Goal: Task Accomplishment & Management: Use online tool/utility

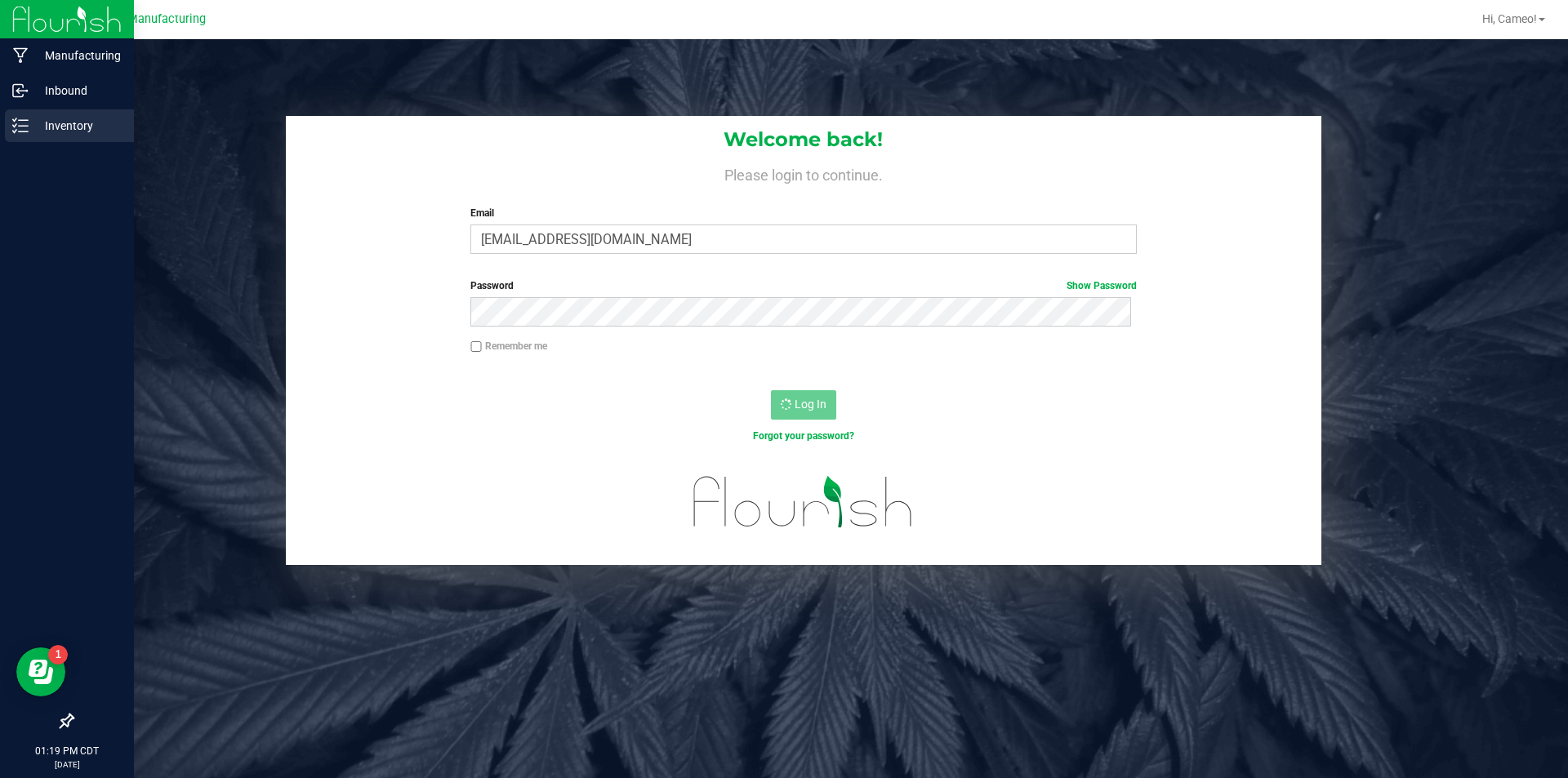
click at [25, 134] on div "Inventory" at bounding box center [70, 126] width 129 height 32
click at [19, 126] on line at bounding box center [23, 126] width 9 height 0
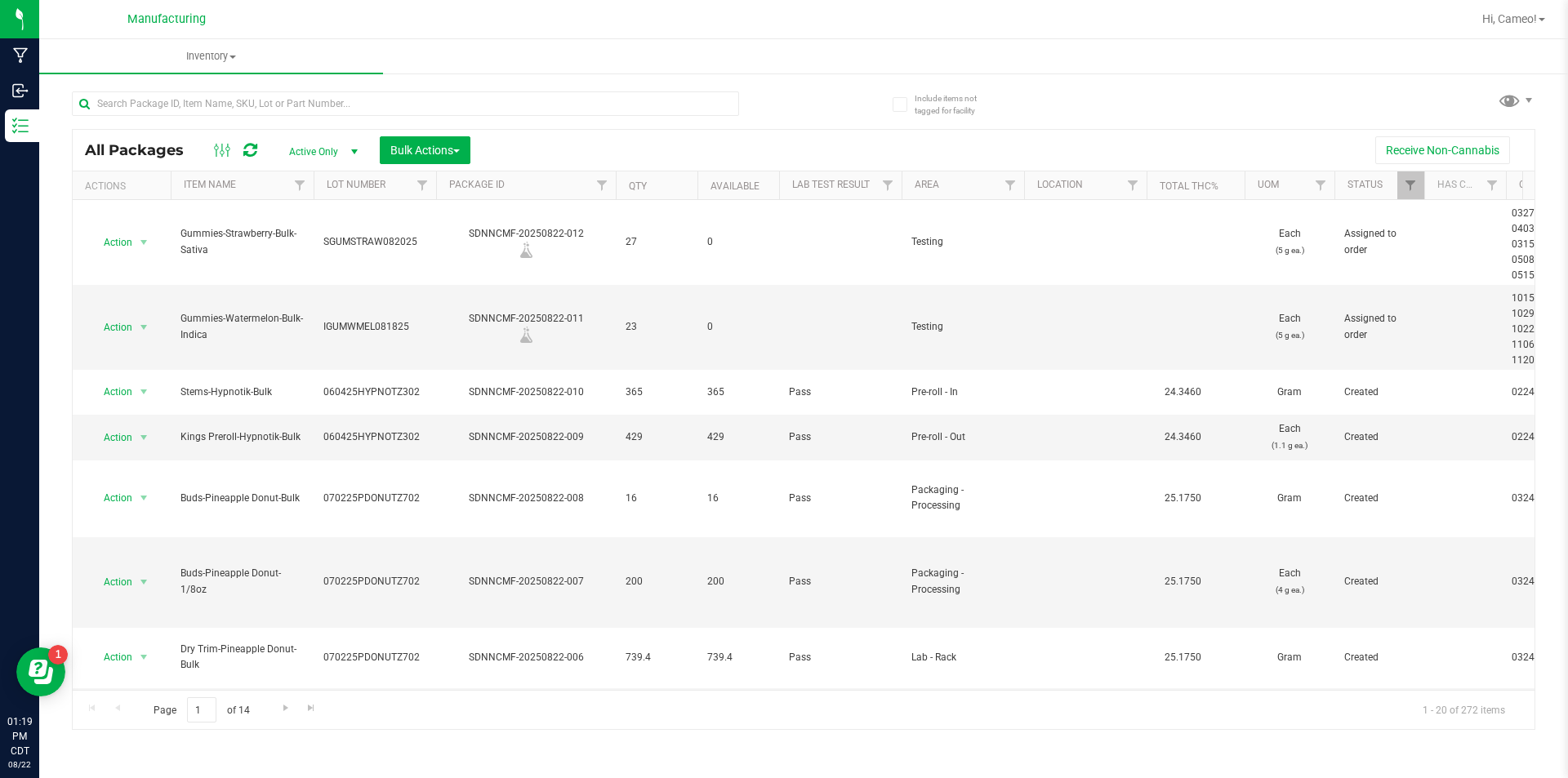
click at [1496, 87] on div "All Packages Active Only Active Only Lab Samples Locked All Bulk Actions Add to…" at bounding box center [804, 403] width 1463 height 654
click at [1502, 102] on span at bounding box center [1510, 100] width 24 height 24
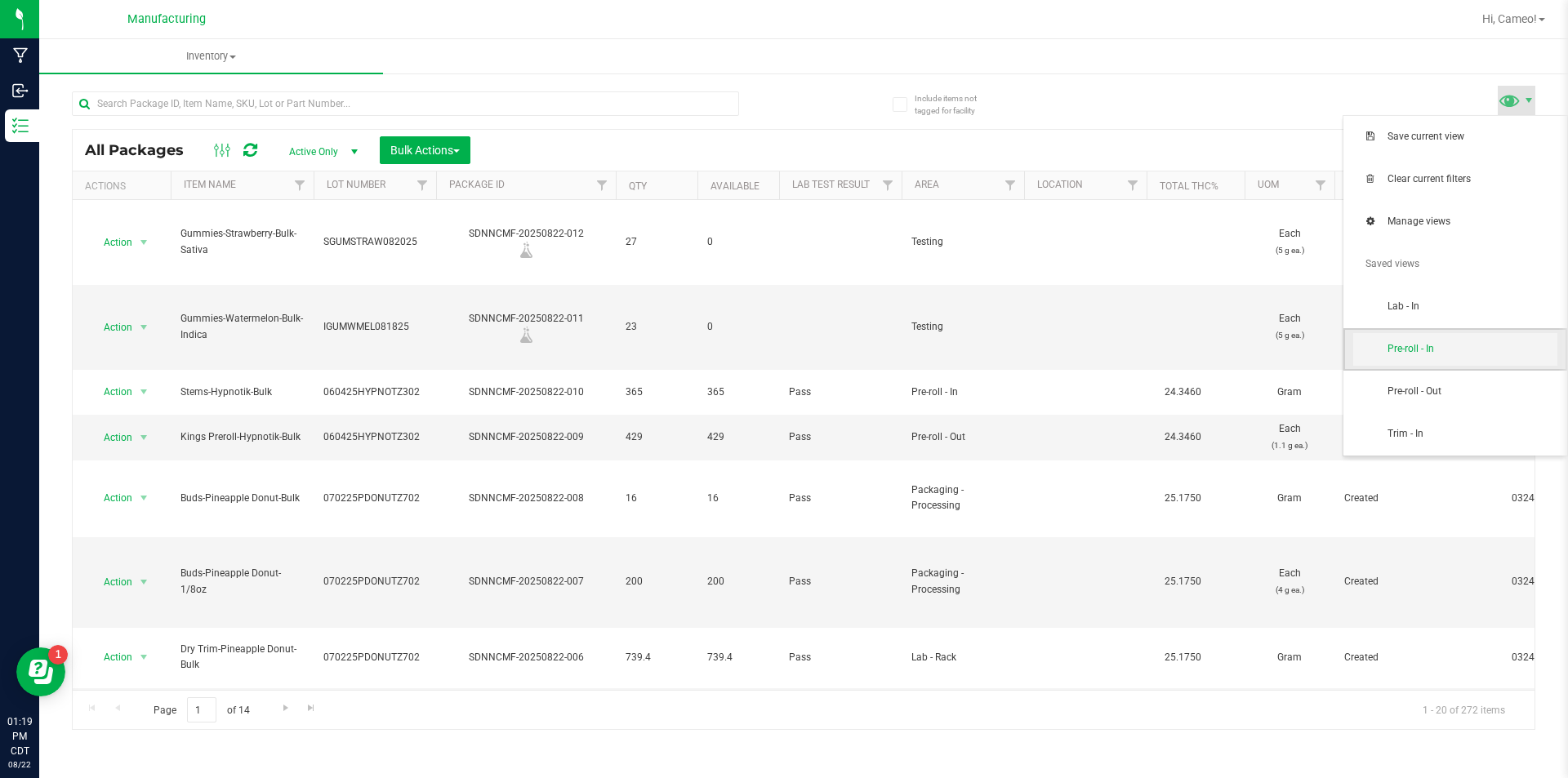
click at [1410, 347] on span "Pre-roll - In" at bounding box center [1473, 349] width 170 height 14
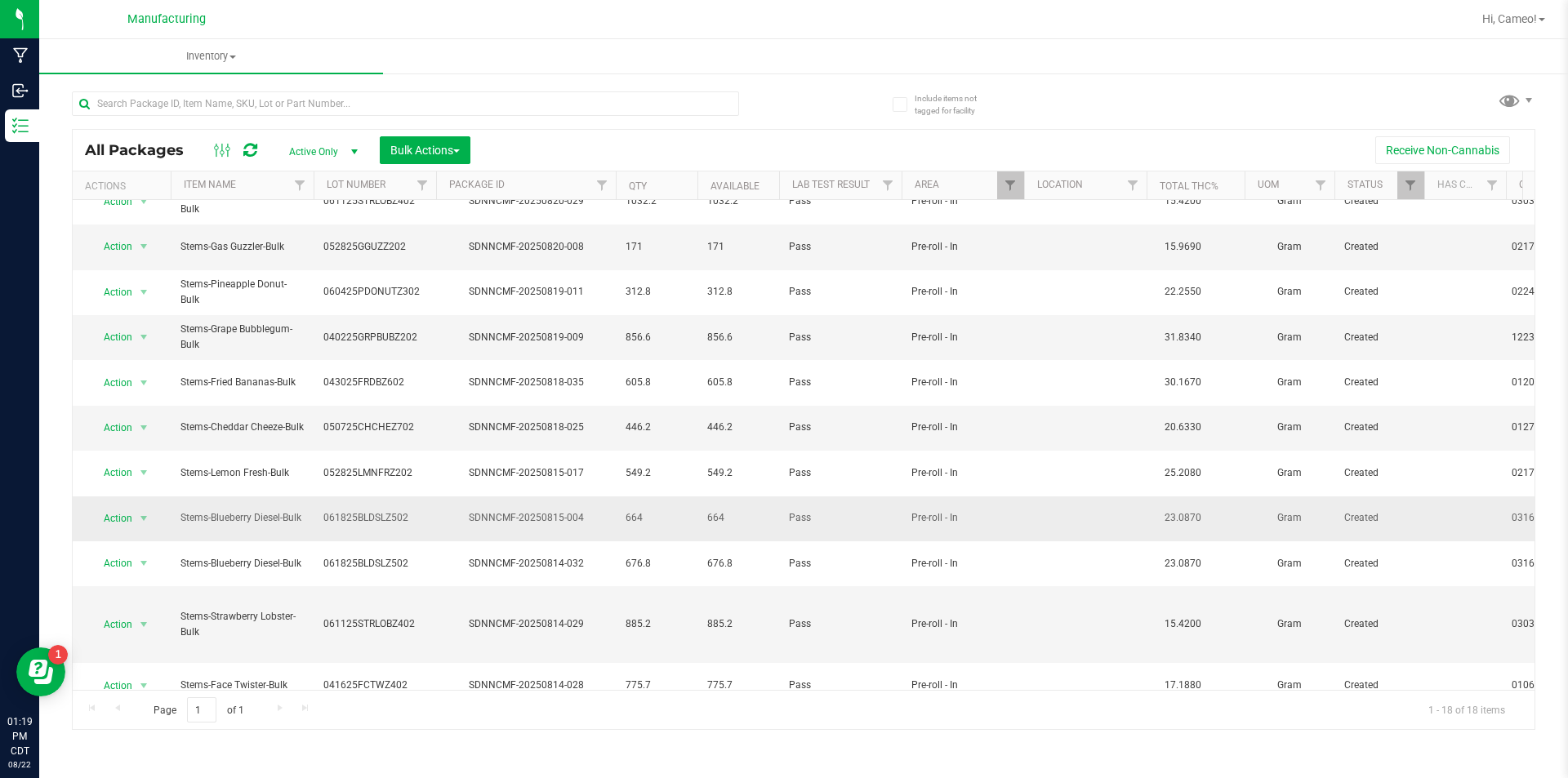
scroll to position [279, 0]
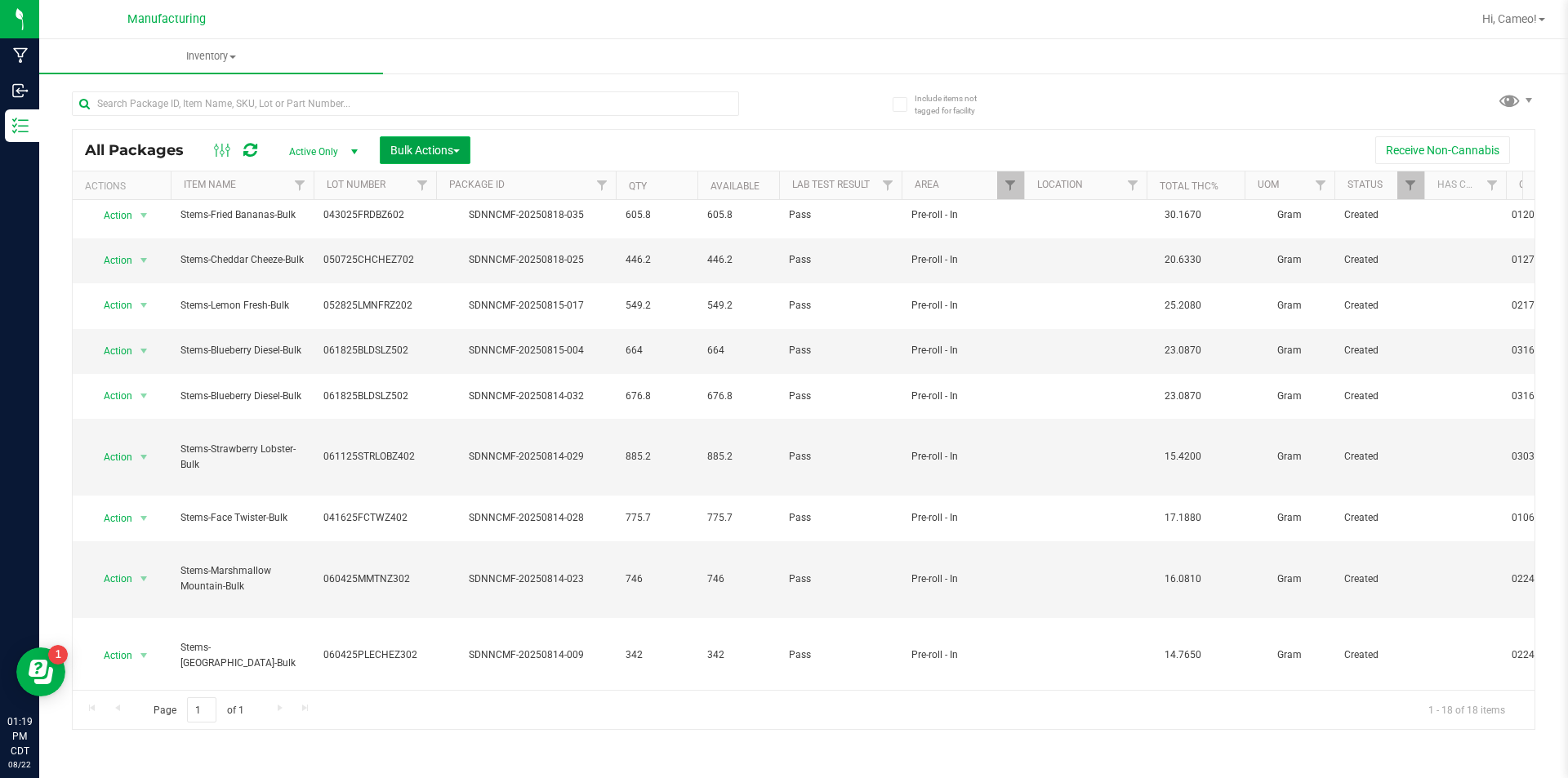
click at [439, 155] on span "Bulk Actions" at bounding box center [425, 149] width 70 height 13
click at [437, 186] on div at bounding box center [436, 186] width 8 height 29
click at [474, 187] on span "Add to manufacturing run" at bounding box center [450, 186] width 123 height 13
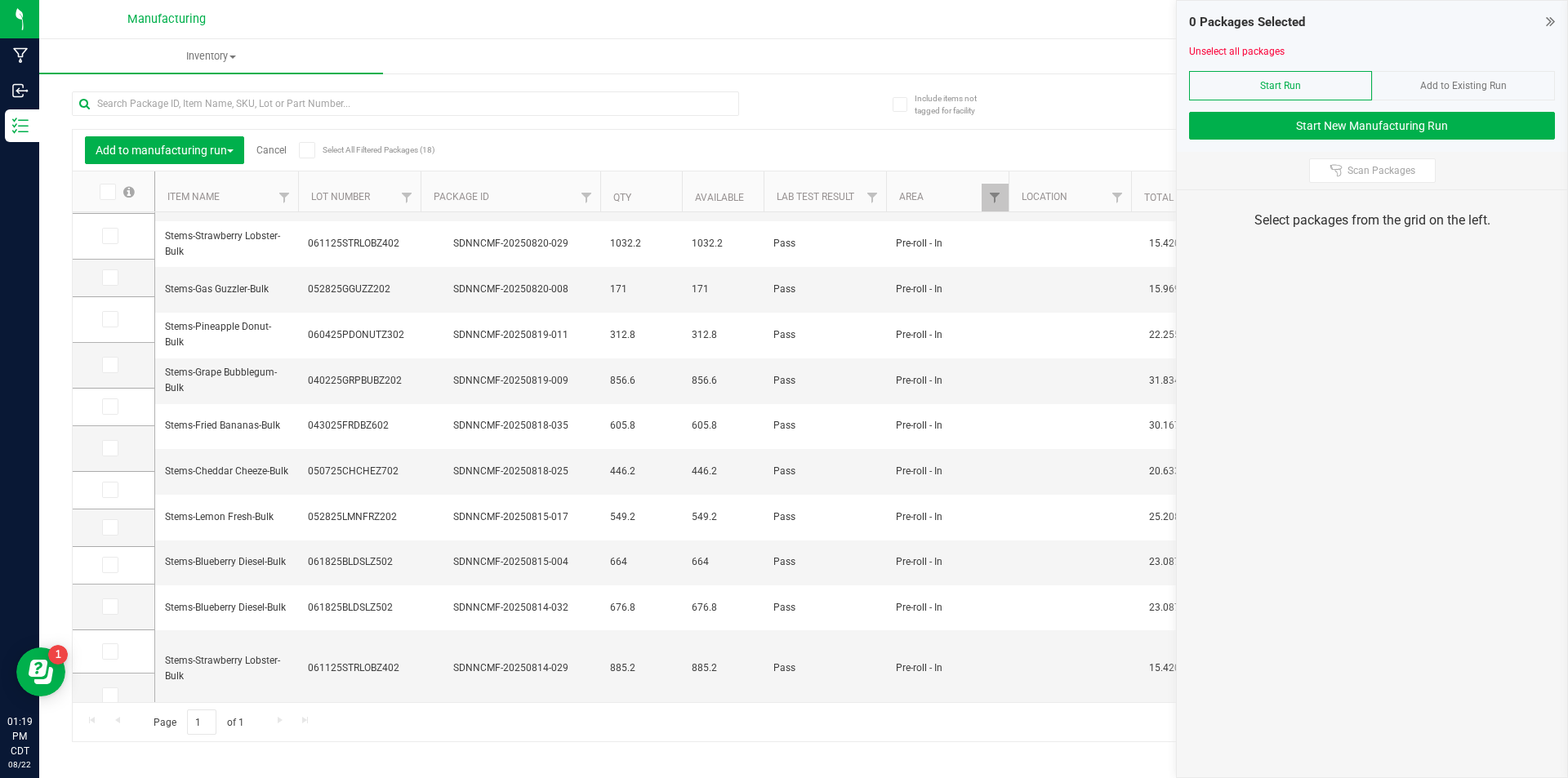
scroll to position [264, 0]
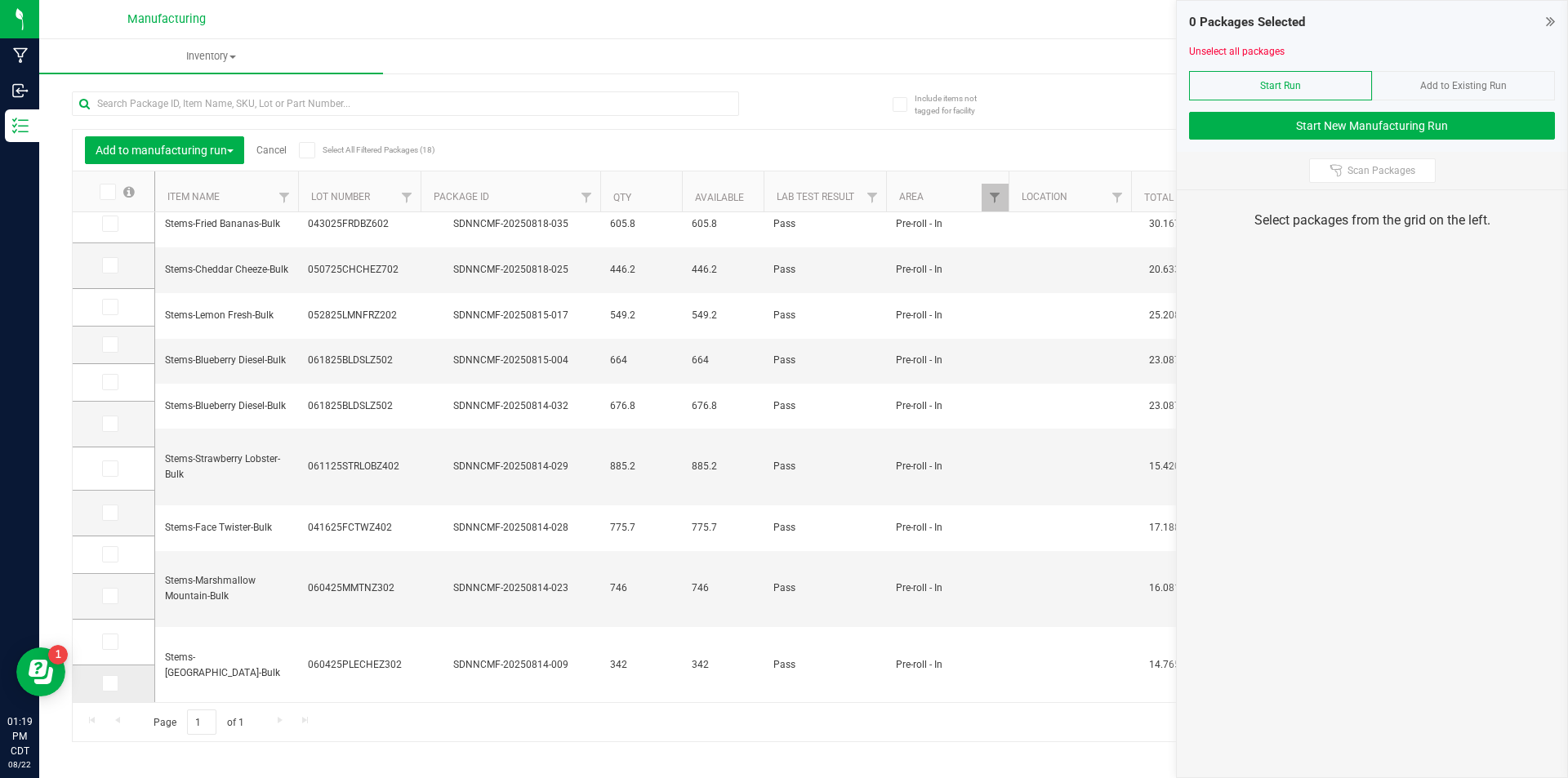
click at [105, 683] on icon at bounding box center [109, 683] width 10 height 0
click at [0, 0] on input "checkbox" at bounding box center [0, 0] width 0 height 0
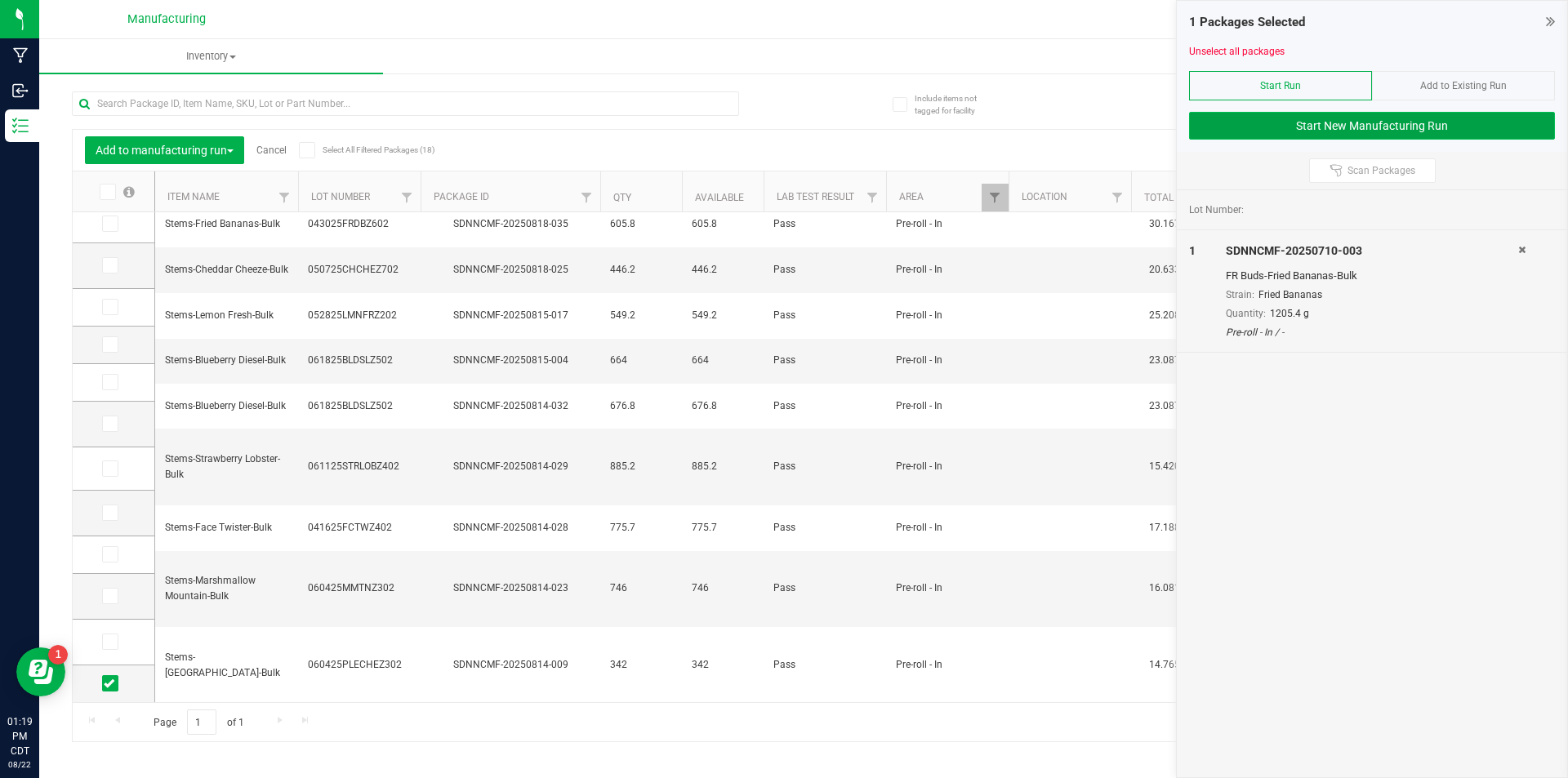
click at [1461, 125] on button "Start New Manufacturing Run" at bounding box center [1372, 126] width 366 height 28
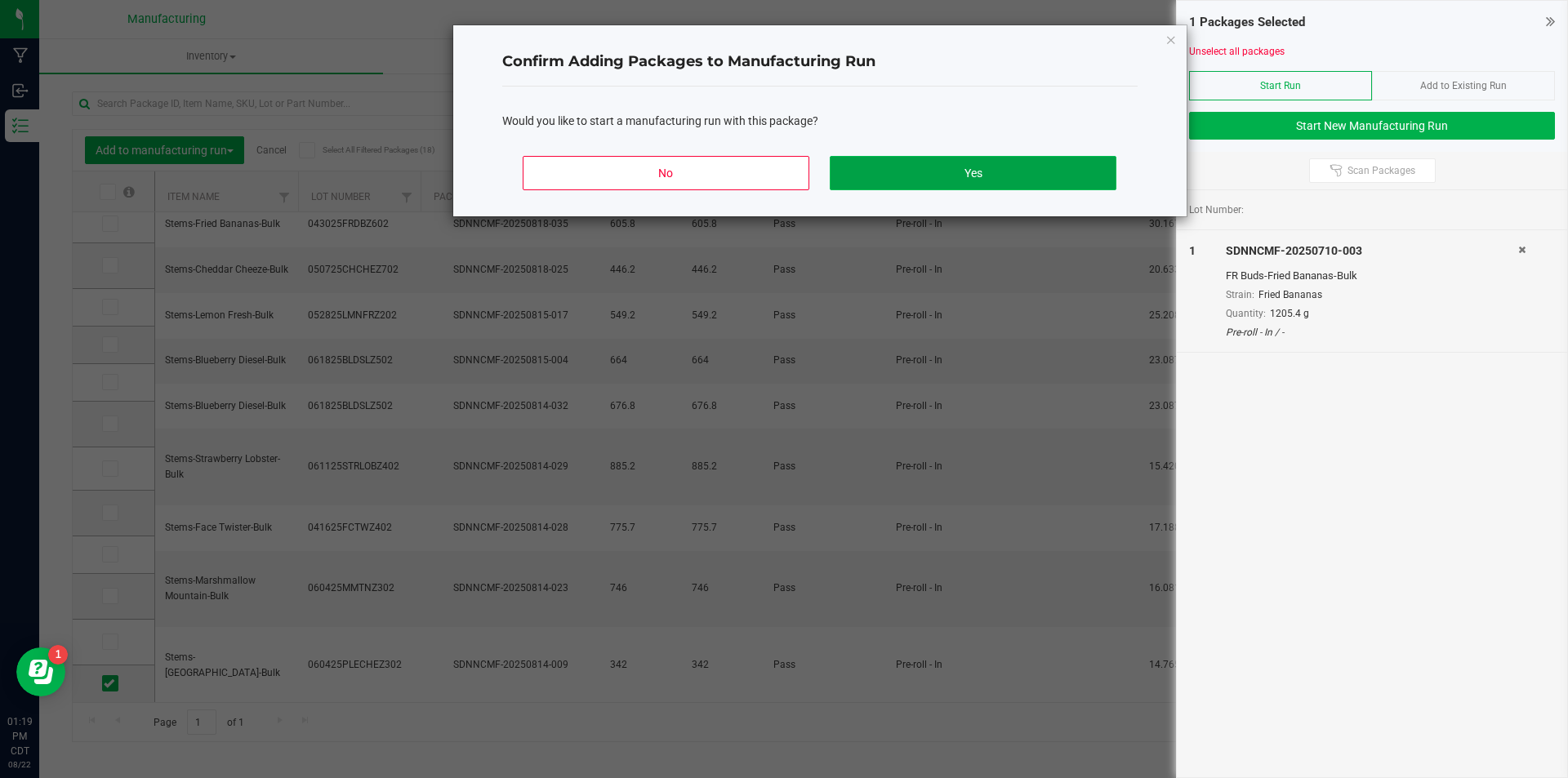
click at [1056, 178] on button "Yes" at bounding box center [973, 173] width 286 height 34
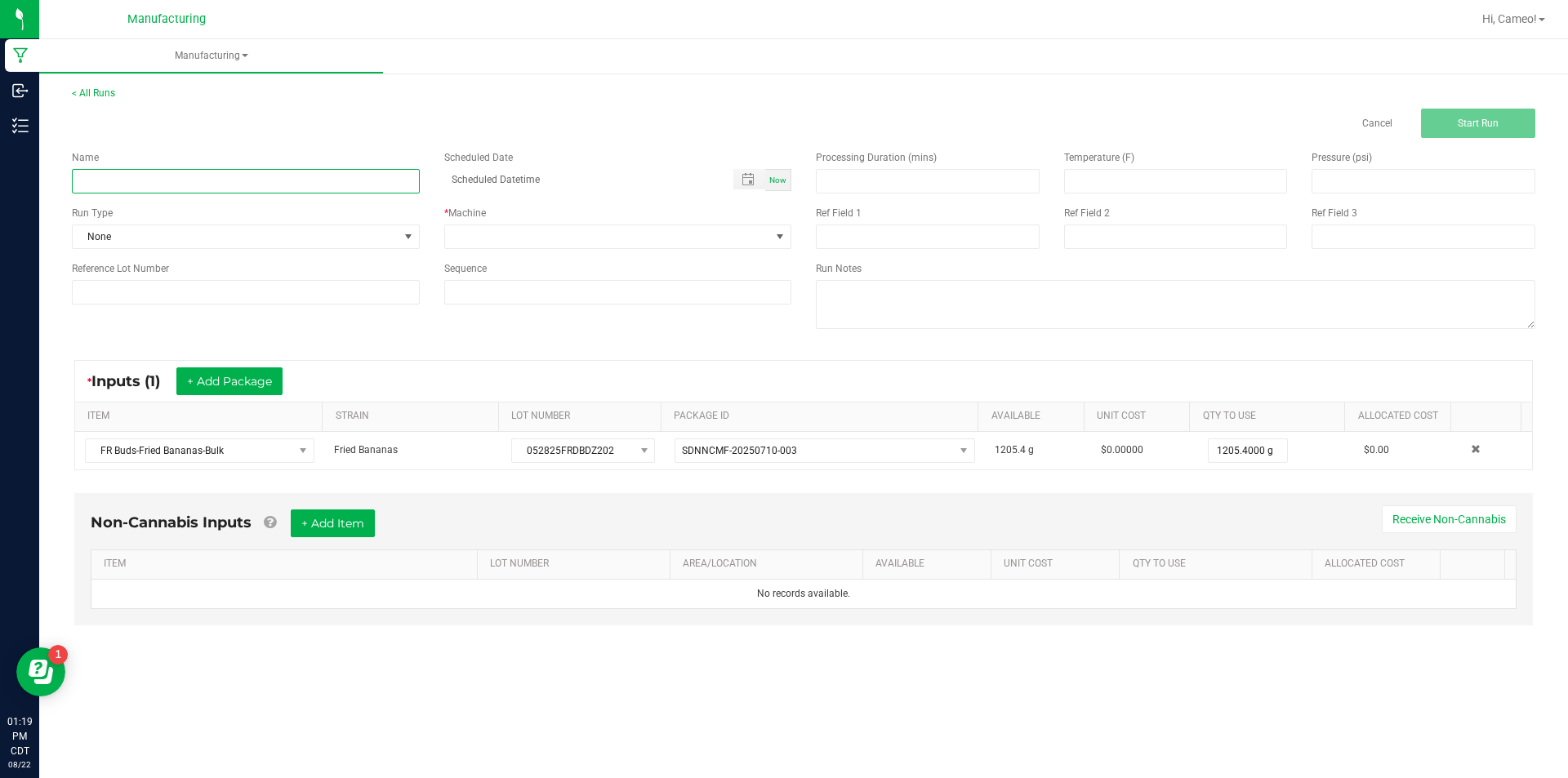
click at [373, 178] on input at bounding box center [246, 181] width 348 height 25
type input "082225 - Fried Bananas"
click at [783, 176] on span "Now" at bounding box center [778, 180] width 17 height 9
type input "08/22/2025 1:19 PM"
click at [750, 241] on span at bounding box center [608, 236] width 325 height 23
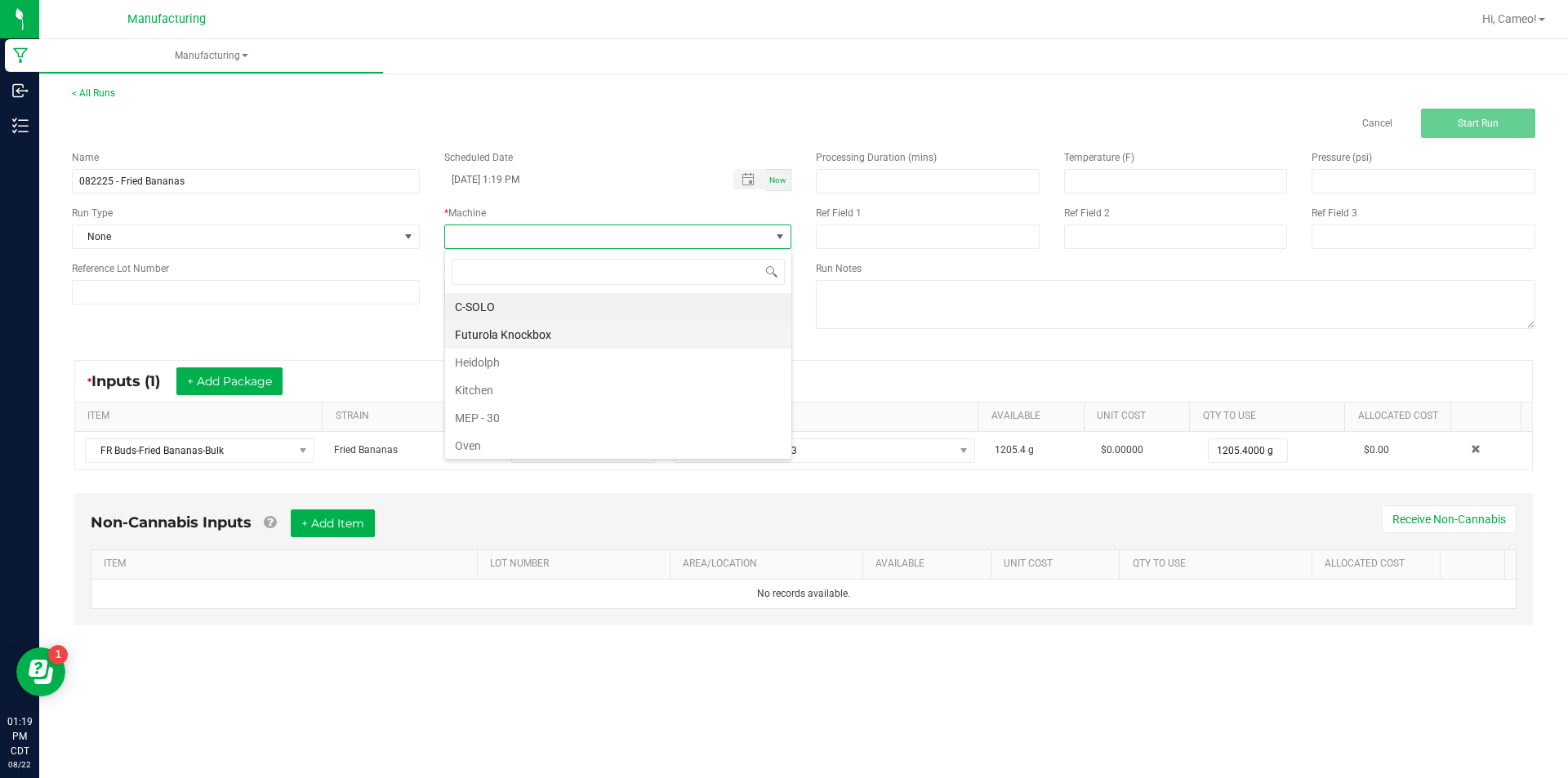
scroll to position [25, 347]
click at [528, 341] on li "Futurola Knockbox" at bounding box center [619, 335] width 347 height 28
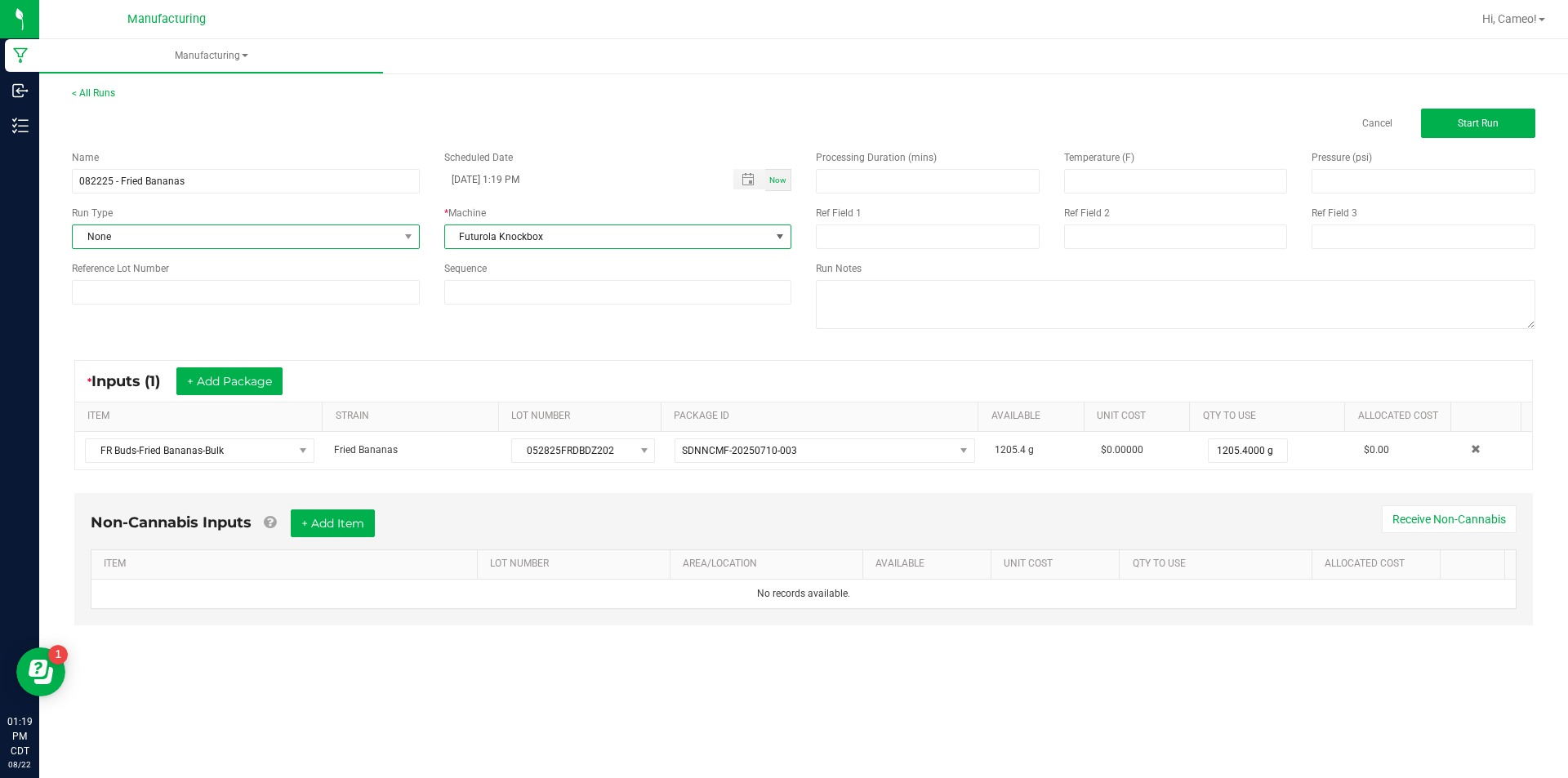
click at [275, 233] on span "None" at bounding box center [235, 236] width 325 height 23
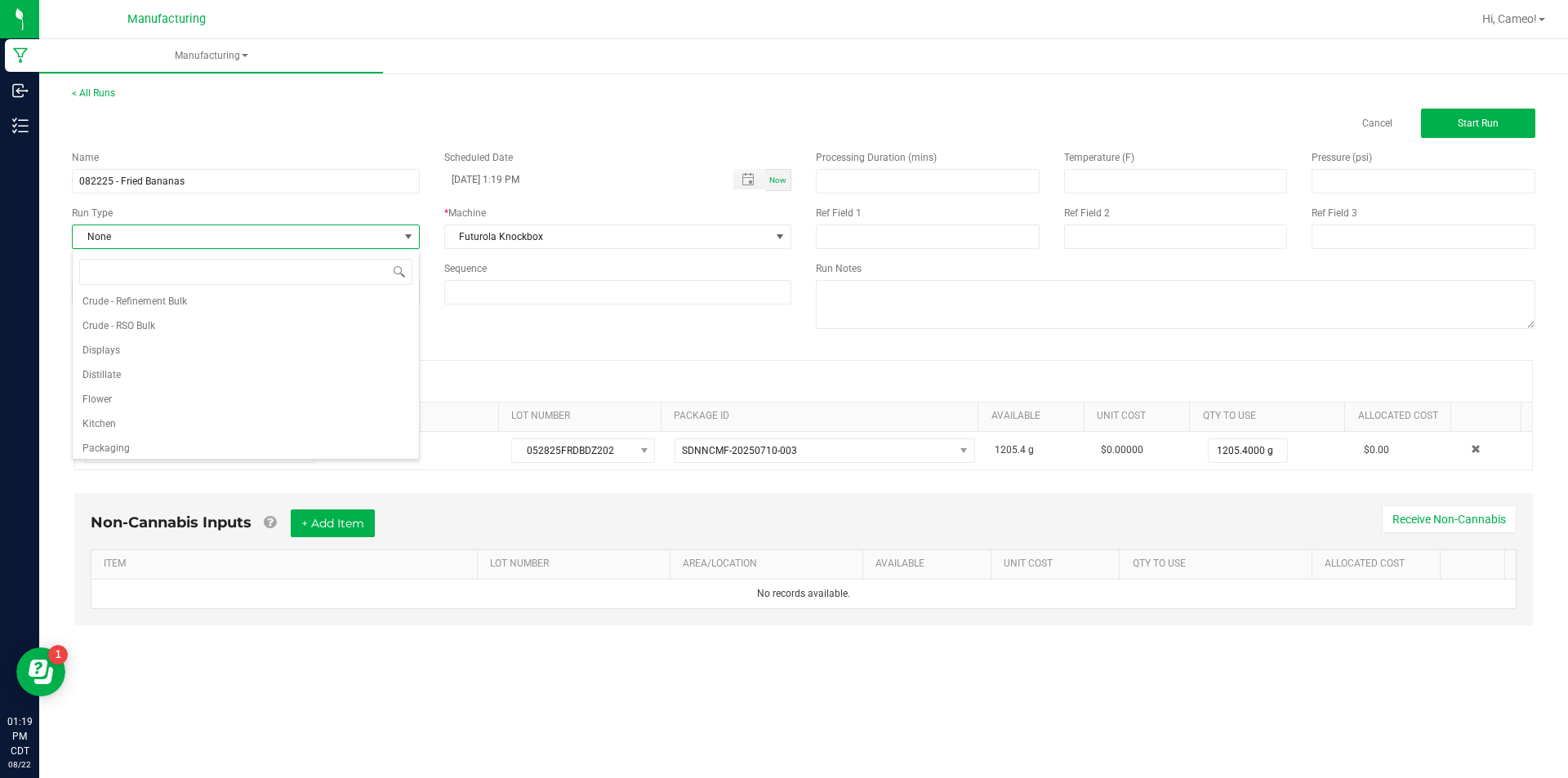
scroll to position [82, 0]
click at [144, 443] on li "Pre-roll" at bounding box center [246, 443] width 347 height 25
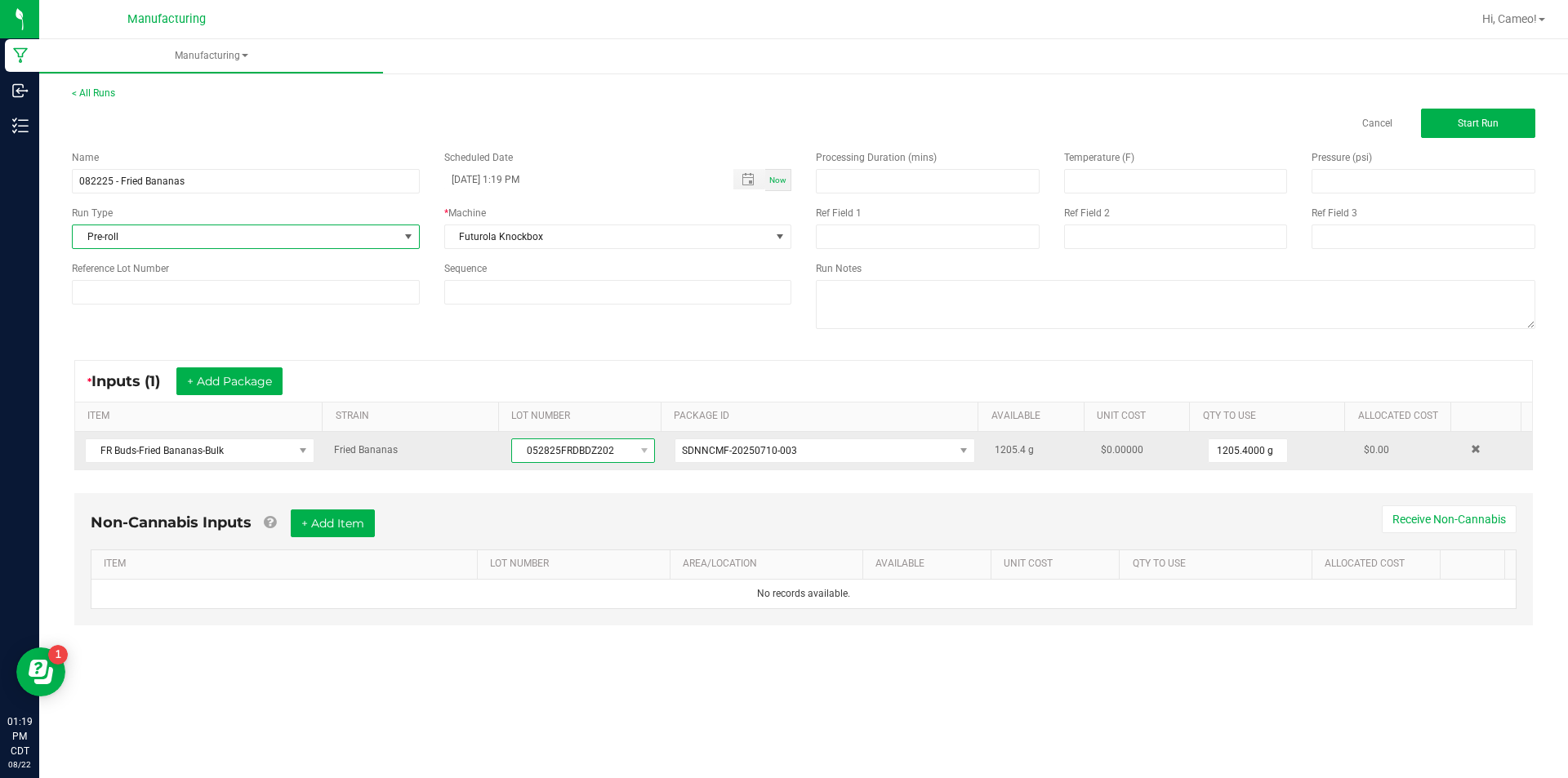
click at [589, 458] on span "052825FRDBDZ202" at bounding box center [573, 450] width 122 height 23
click at [588, 457] on span "052825FRDBDZ202" at bounding box center [573, 450] width 122 height 23
copy span "052825FRDBDZ202"
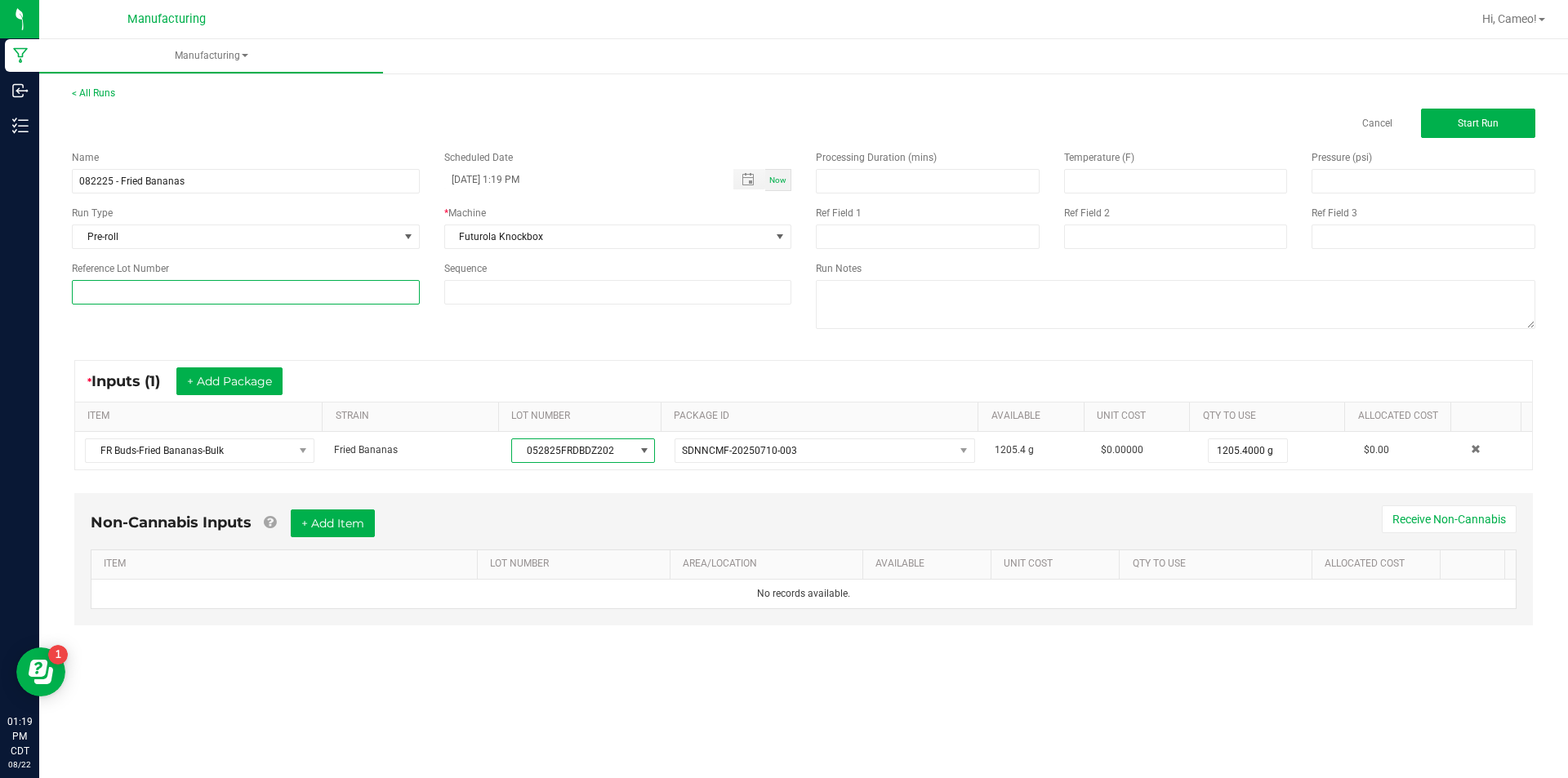
click at [224, 284] on input at bounding box center [246, 292] width 348 height 25
paste input "052825FRDBDZ202"
type input "052825FRDBDZ202"
click at [1484, 128] on span "Start Run" at bounding box center [1479, 122] width 41 height 11
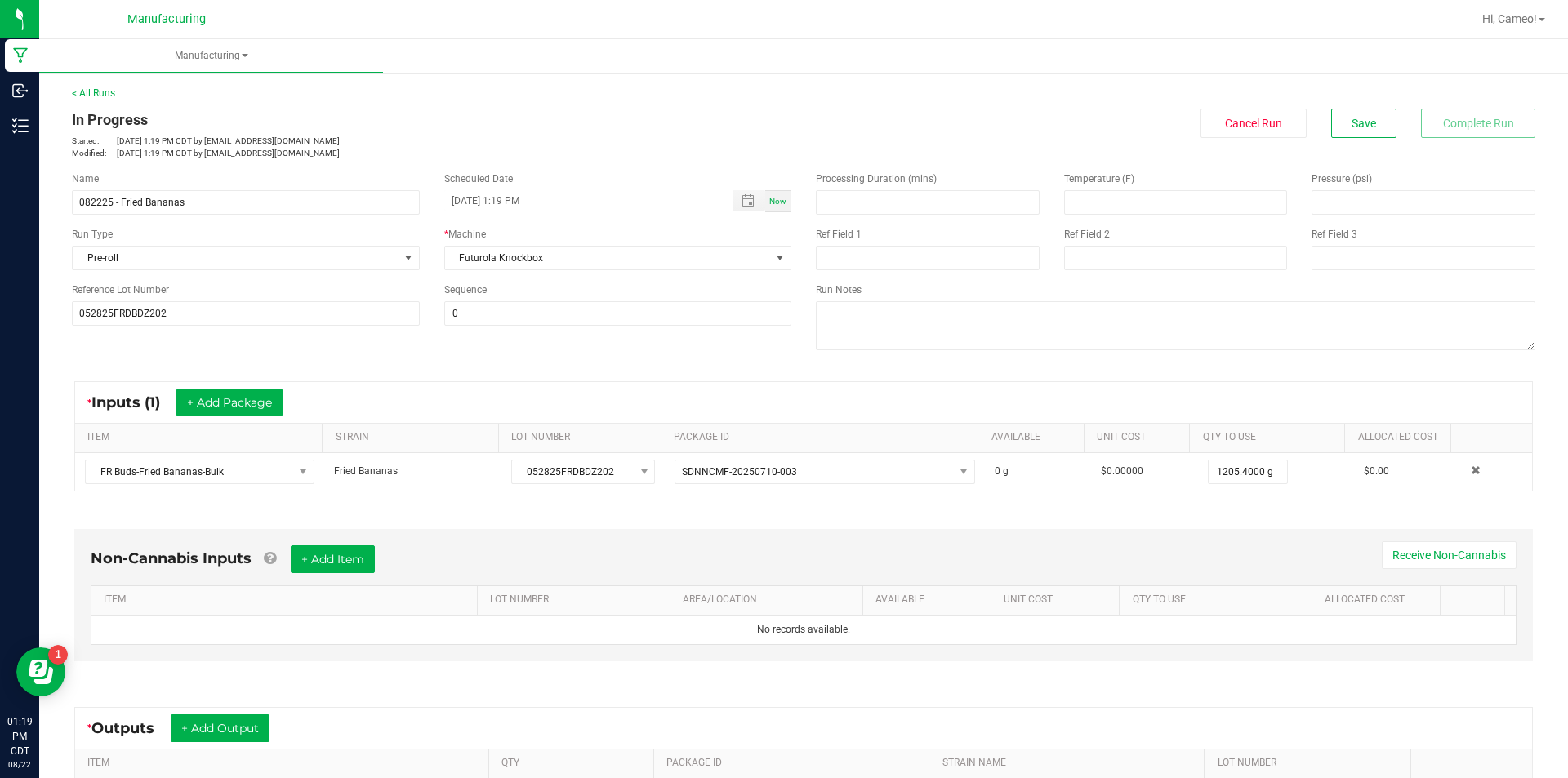
scroll to position [217, 0]
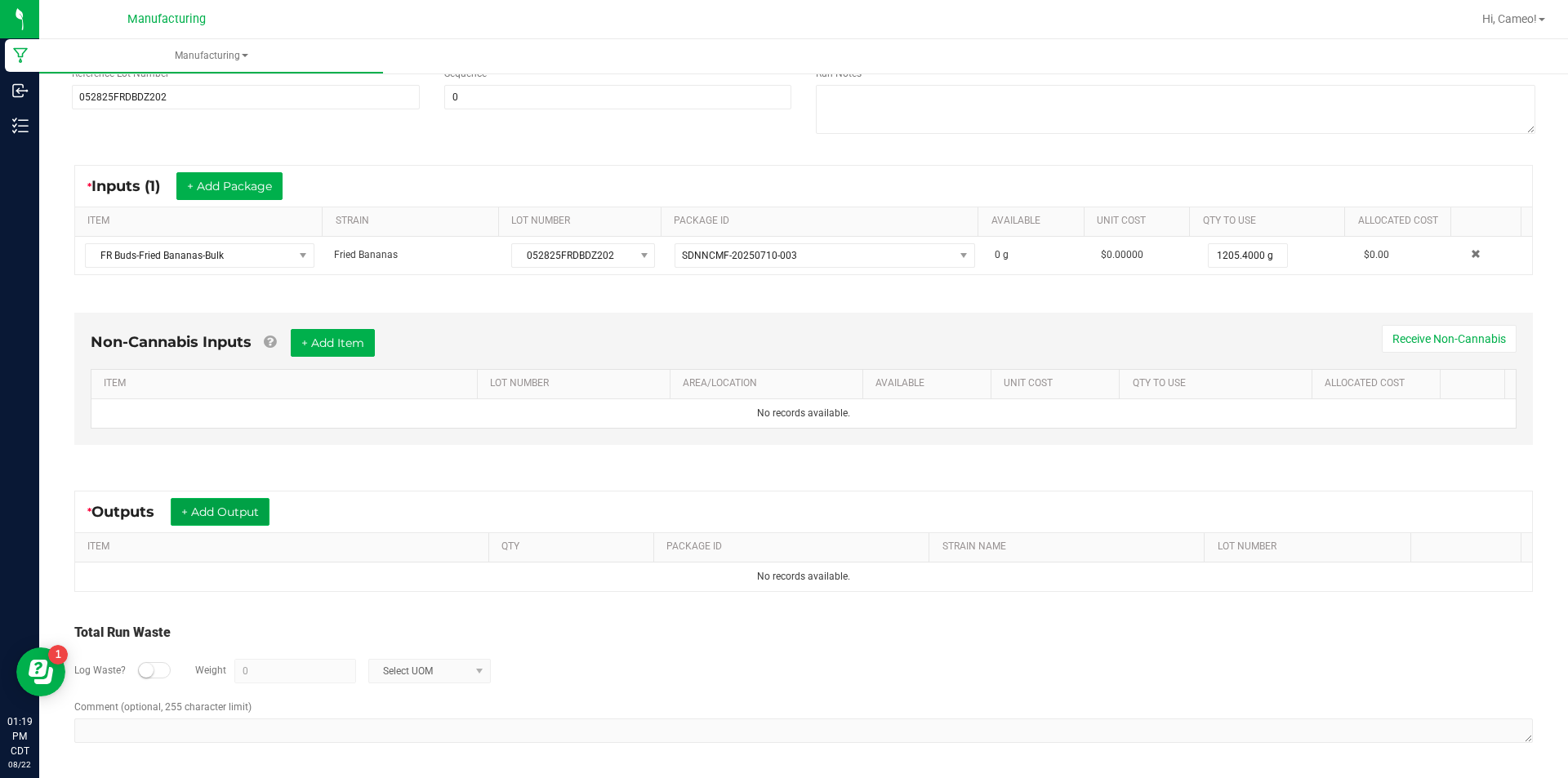
click at [221, 511] on button "+ Add Output" at bounding box center [220, 511] width 99 height 28
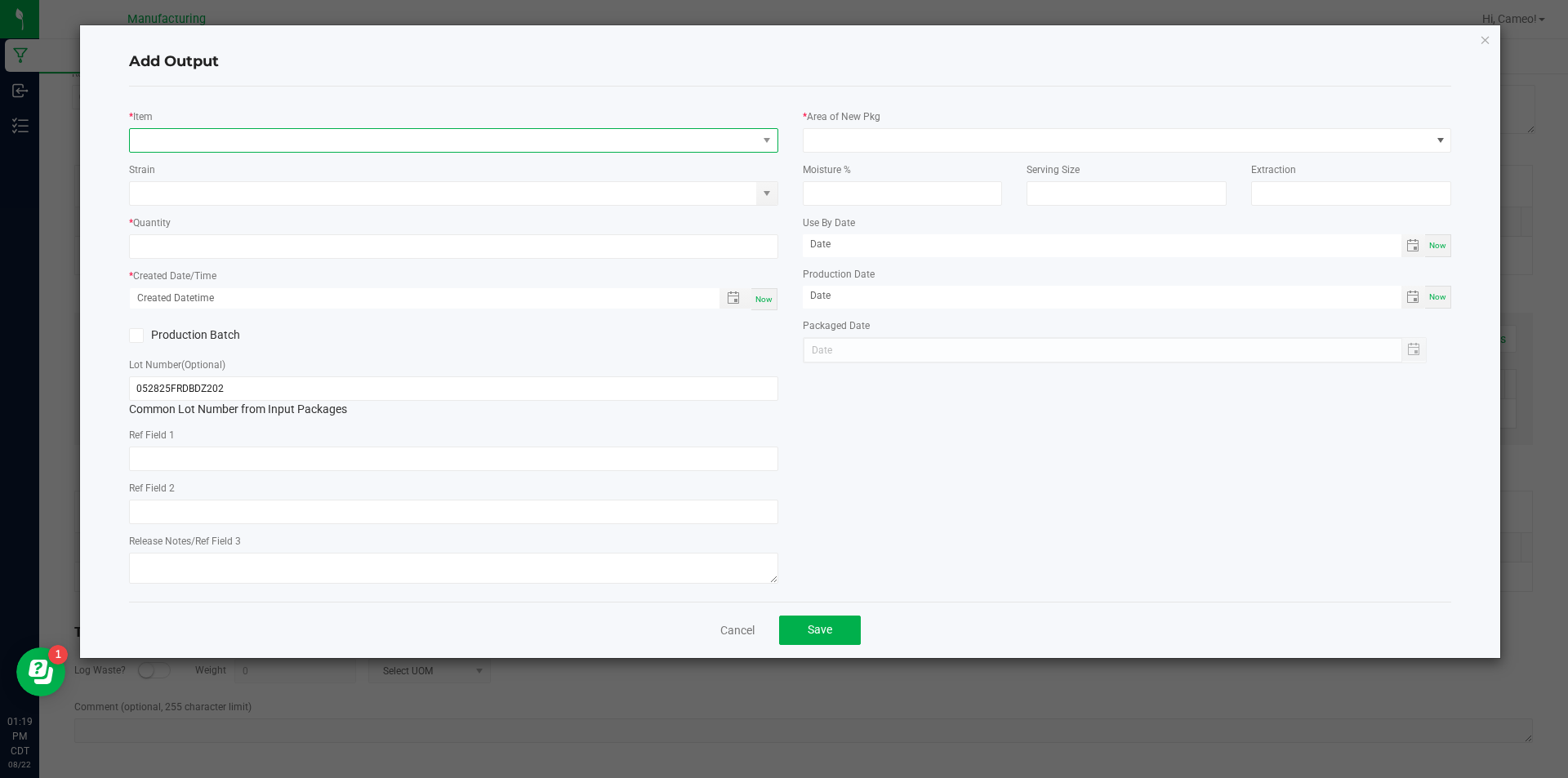
click at [390, 133] on span "NO DATA FOUND" at bounding box center [444, 140] width 627 height 23
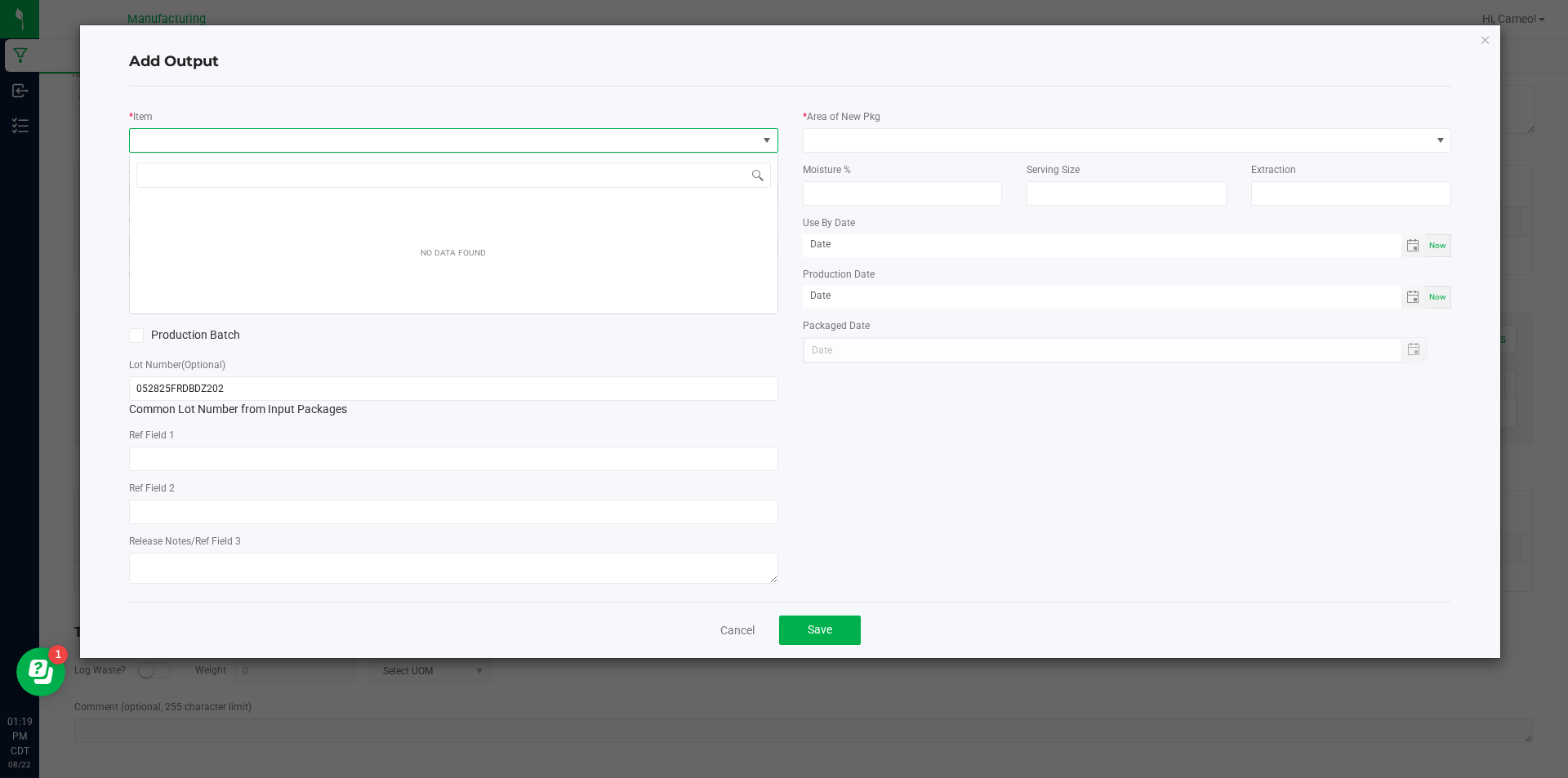
scroll to position [25, 649]
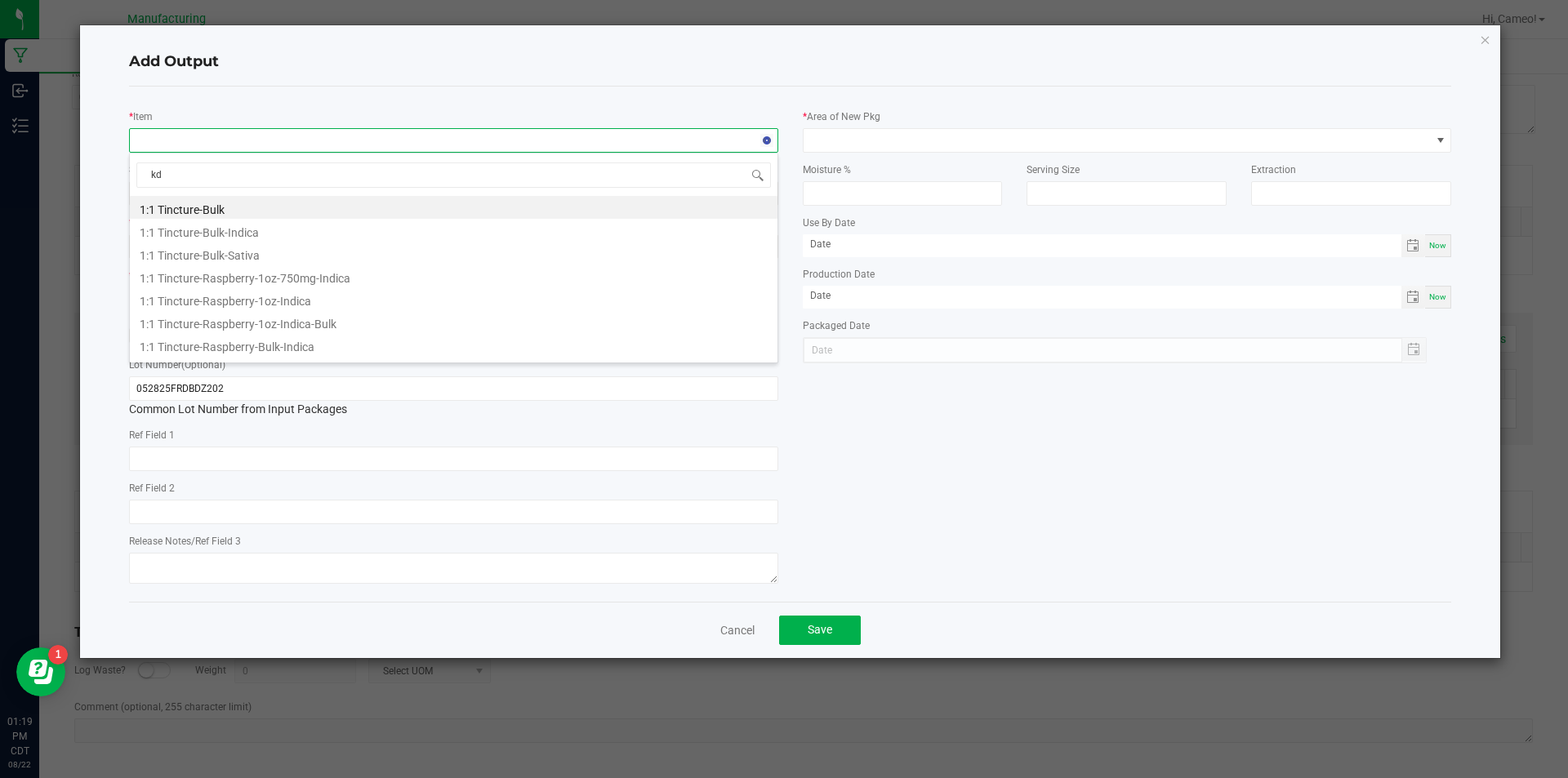
type input "k"
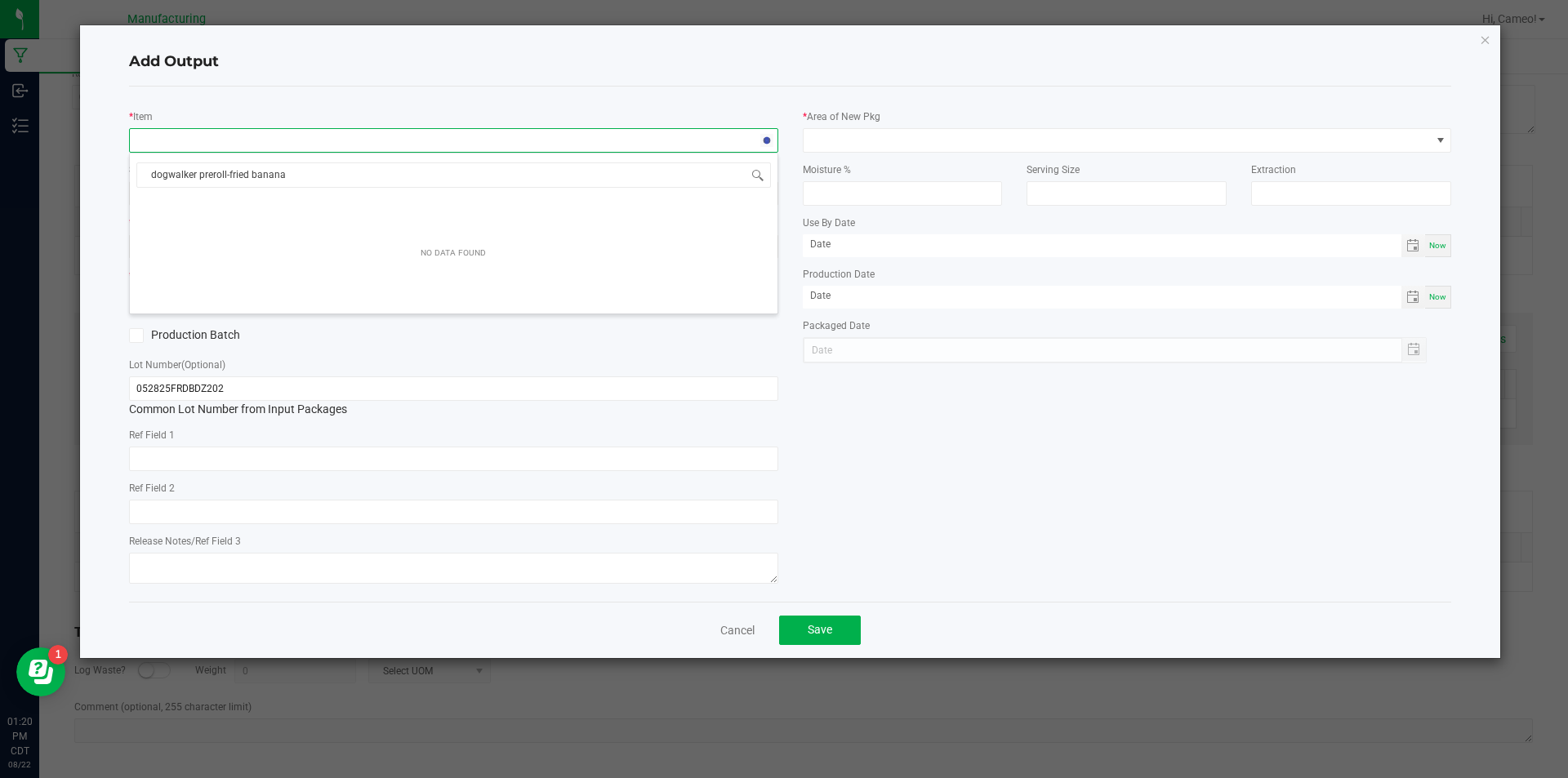
type input "dogwalker preroll-fried bananas"
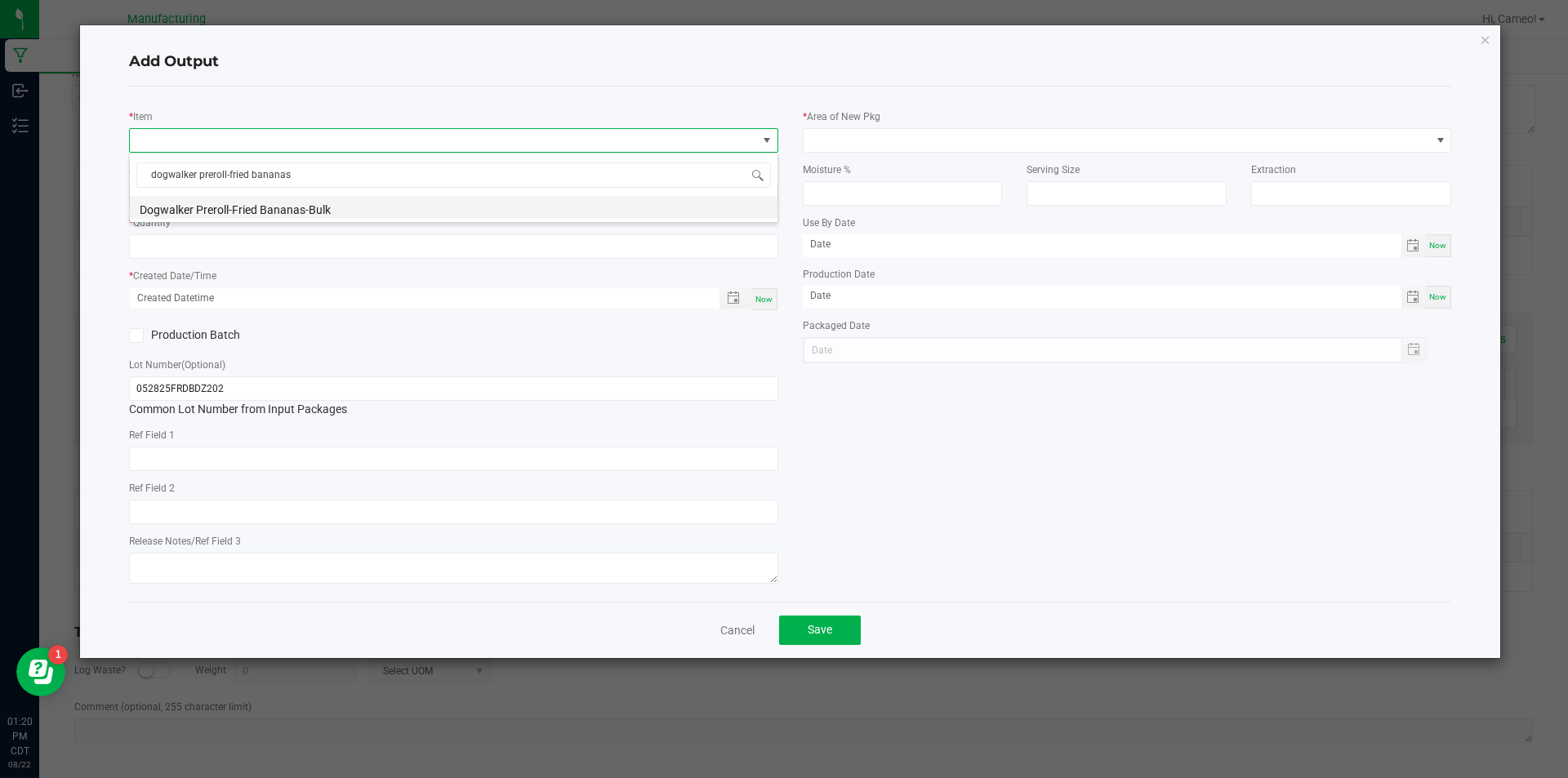
click at [291, 201] on li "Dogwalker Preroll-Fried Bananas-Bulk" at bounding box center [454, 207] width 648 height 23
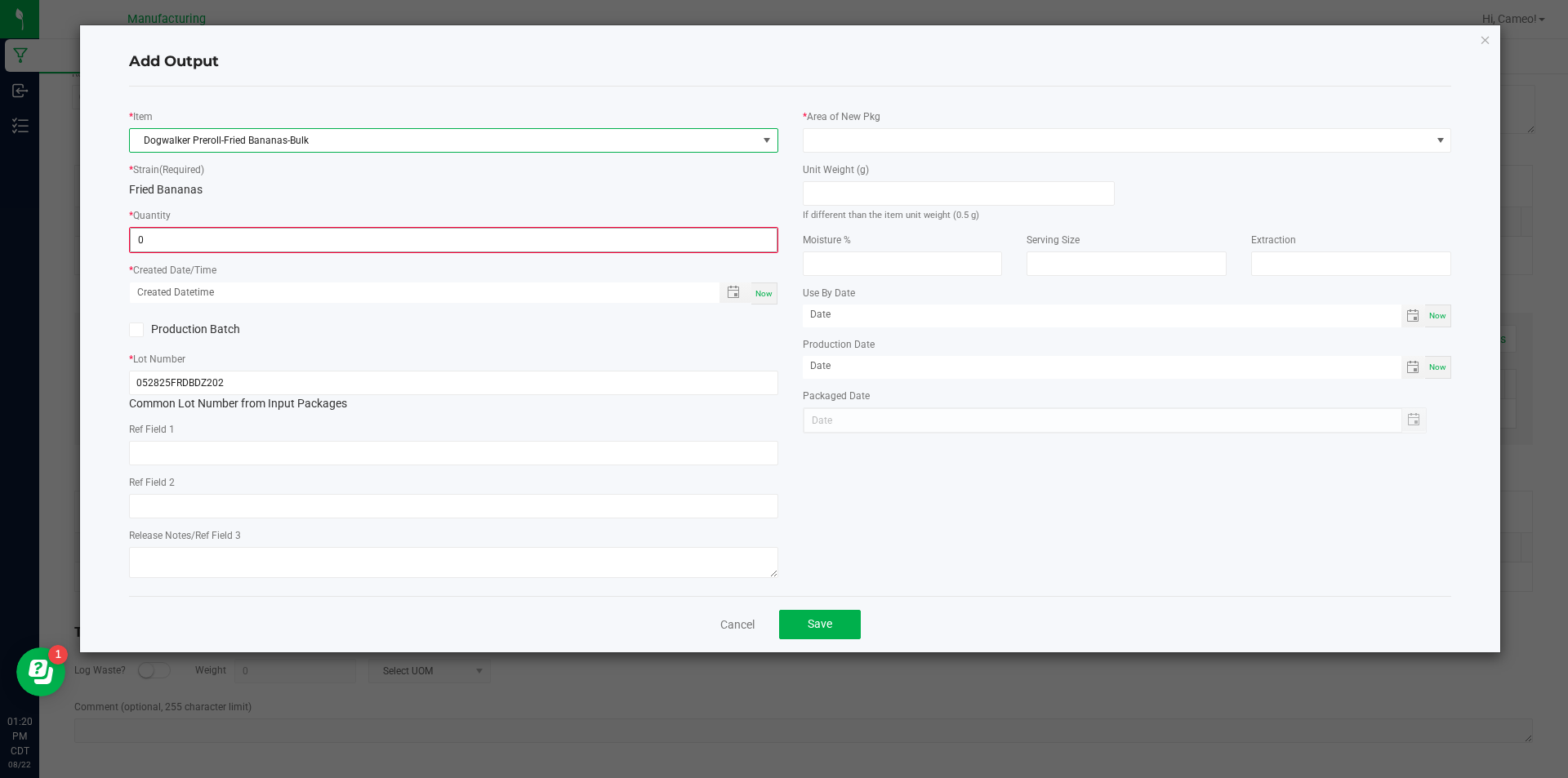
click at [263, 235] on input "0" at bounding box center [454, 240] width 646 height 23
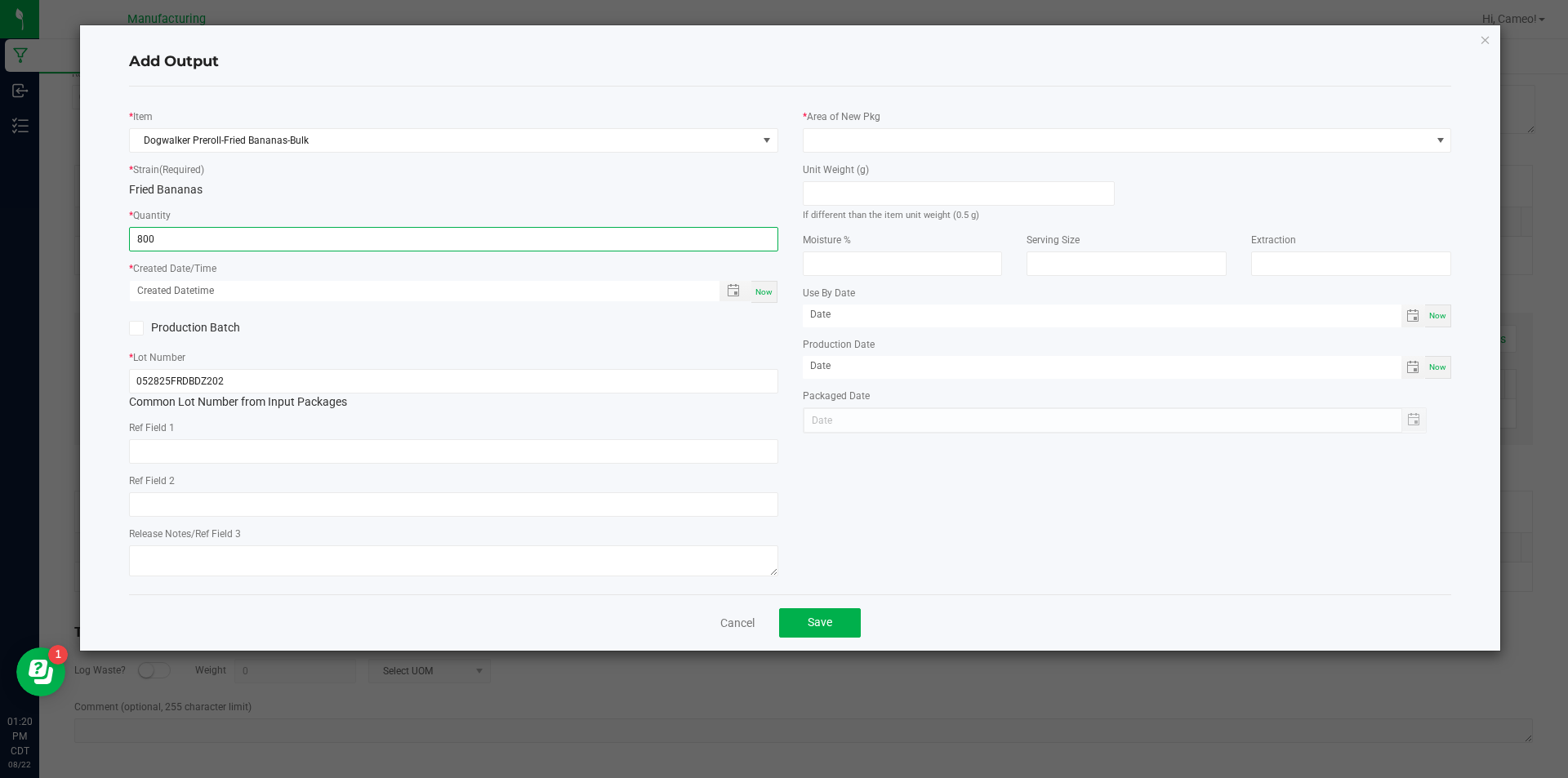
type input "800 ea"
click at [758, 287] on span "Now" at bounding box center [764, 291] width 17 height 9
type input "08/22/2025 1:20 PM"
type input "[DATE]"
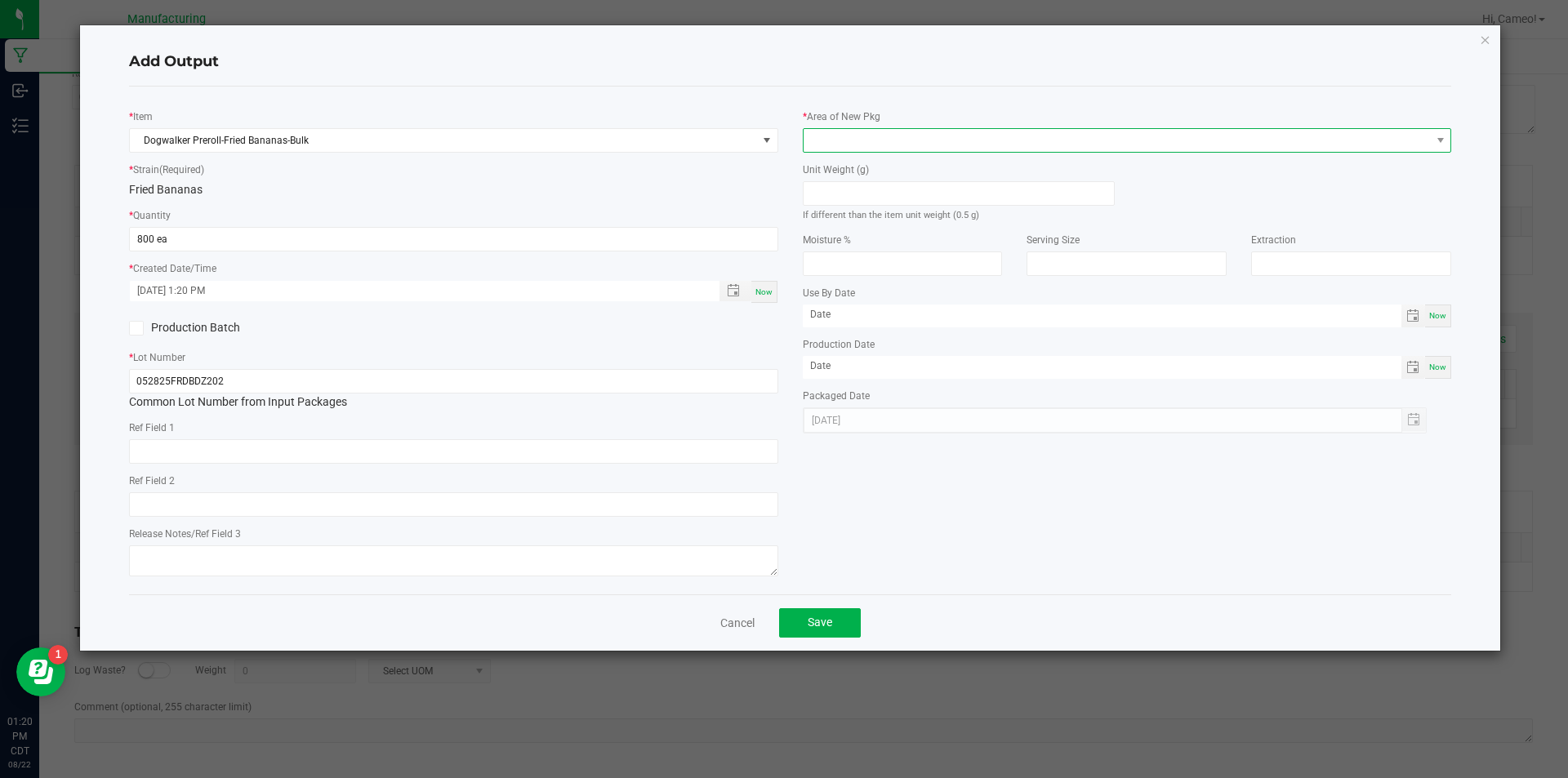
click at [896, 140] on span at bounding box center [1118, 140] width 627 height 23
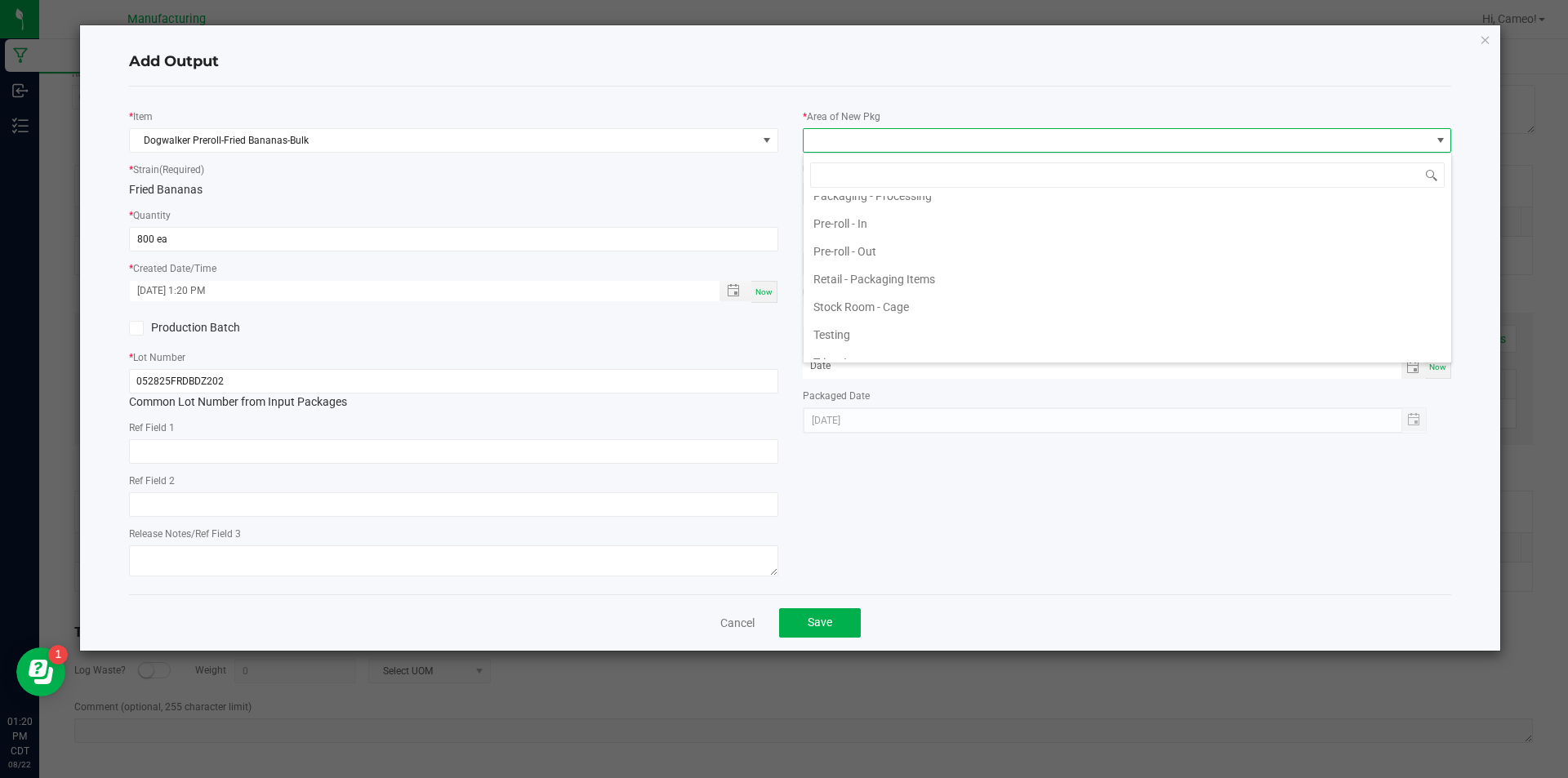
scroll to position [572, 0]
click at [865, 251] on li "Pre-roll - Out" at bounding box center [1128, 249] width 648 height 28
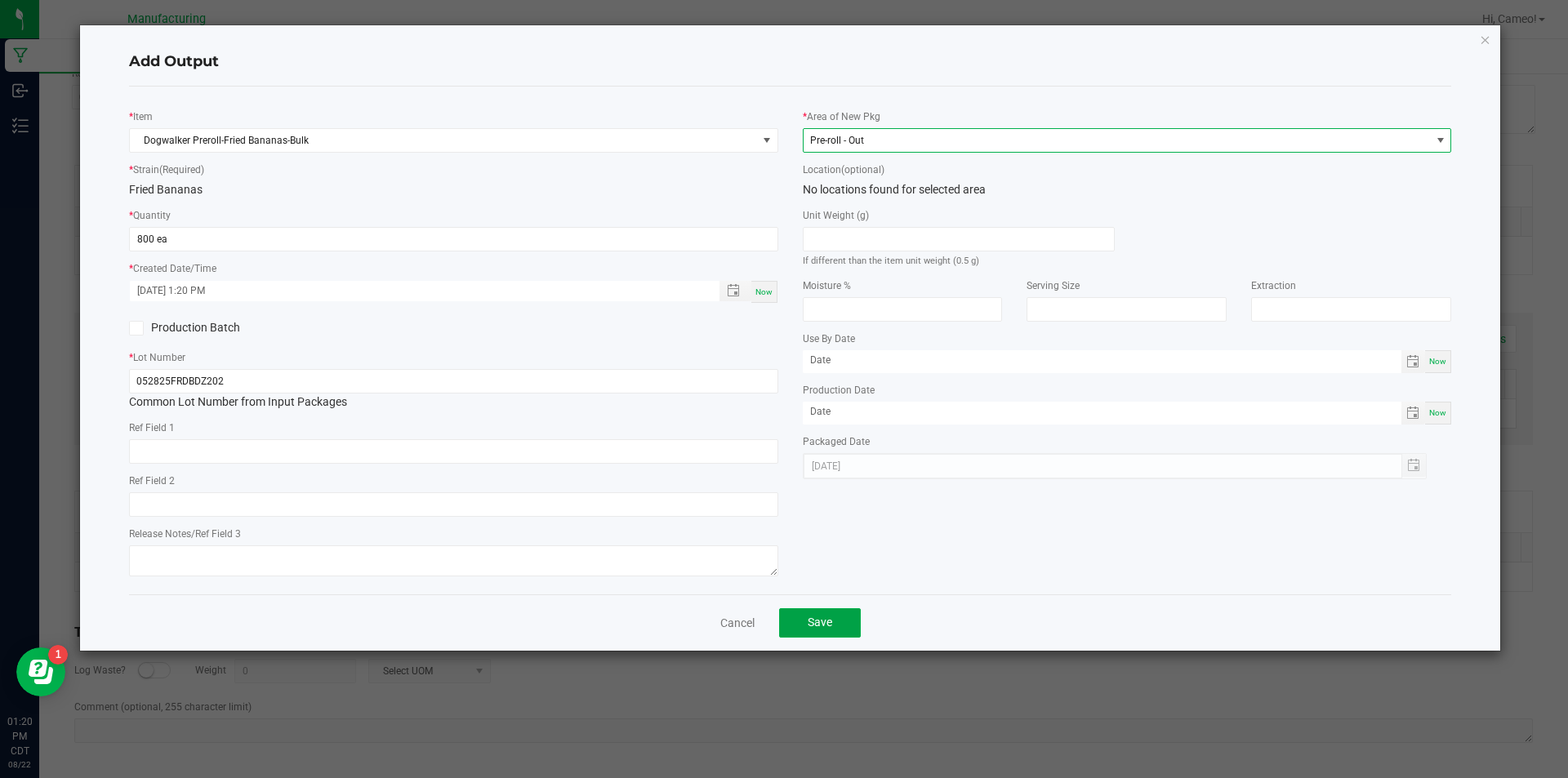
click at [812, 617] on span "Save" at bounding box center [820, 622] width 25 height 13
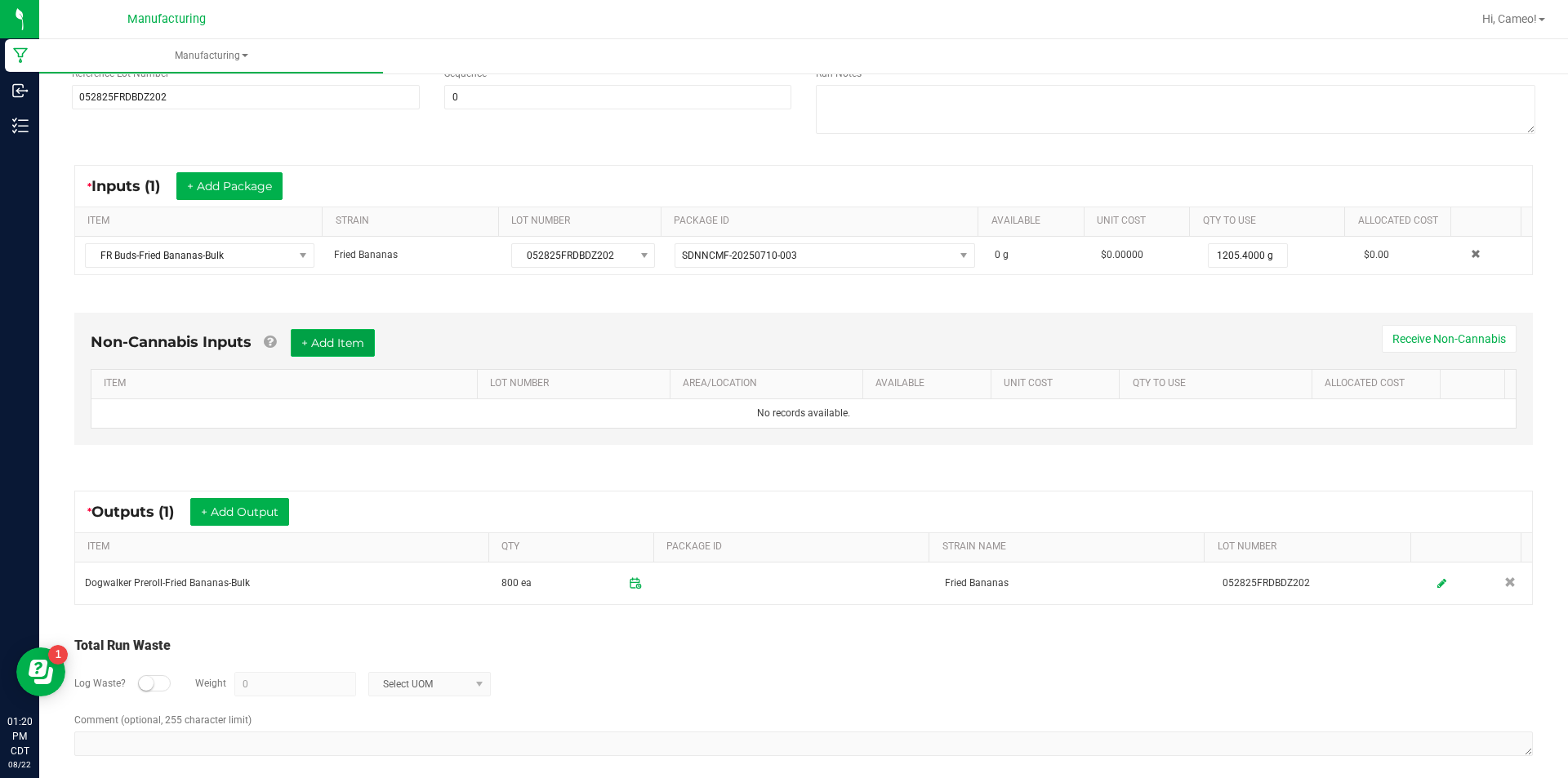
click at [365, 346] on button "+ Add Item" at bounding box center [332, 342] width 84 height 28
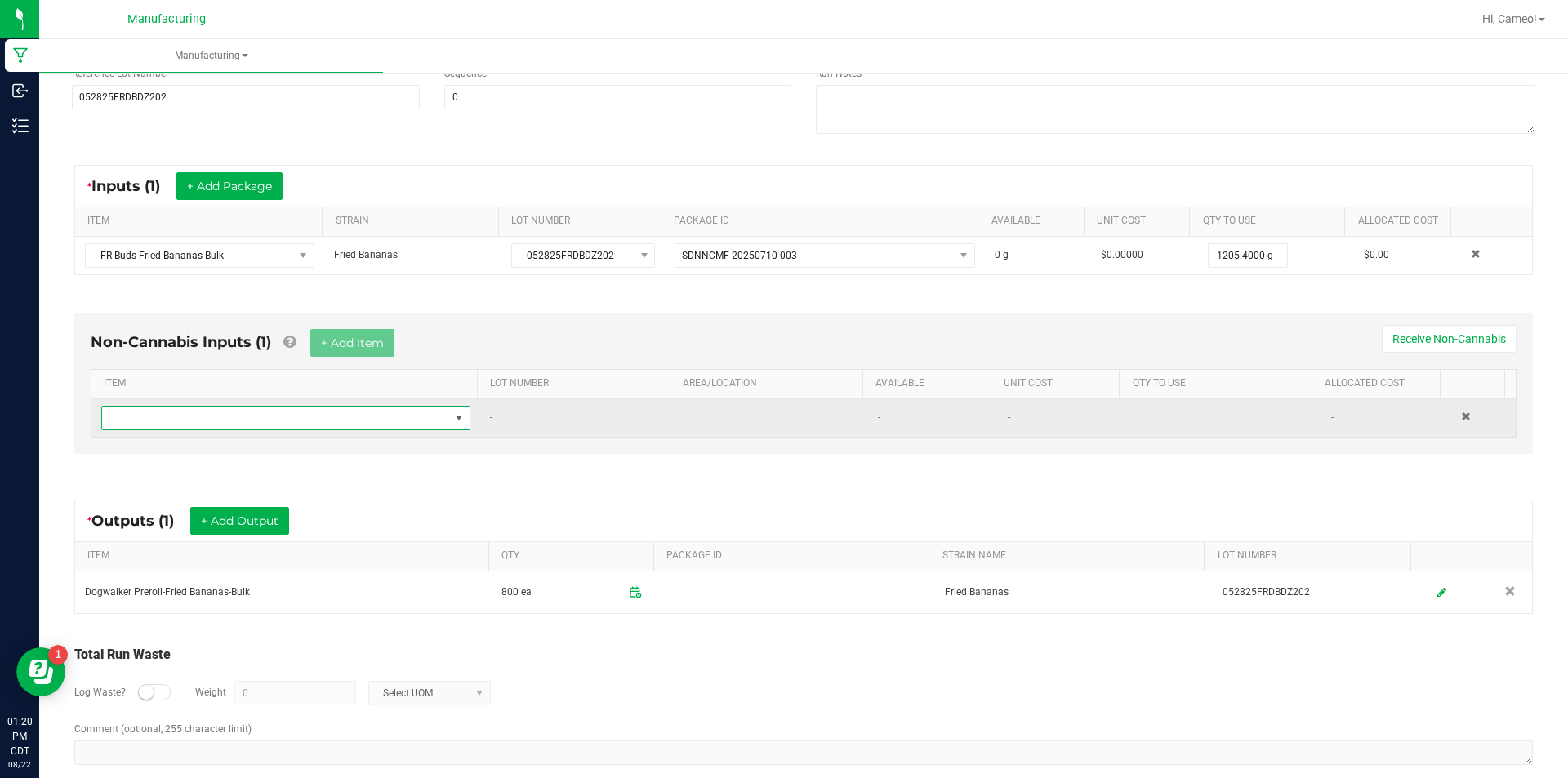
click at [348, 418] on span "NO DATA FOUND" at bounding box center [275, 418] width 347 height 23
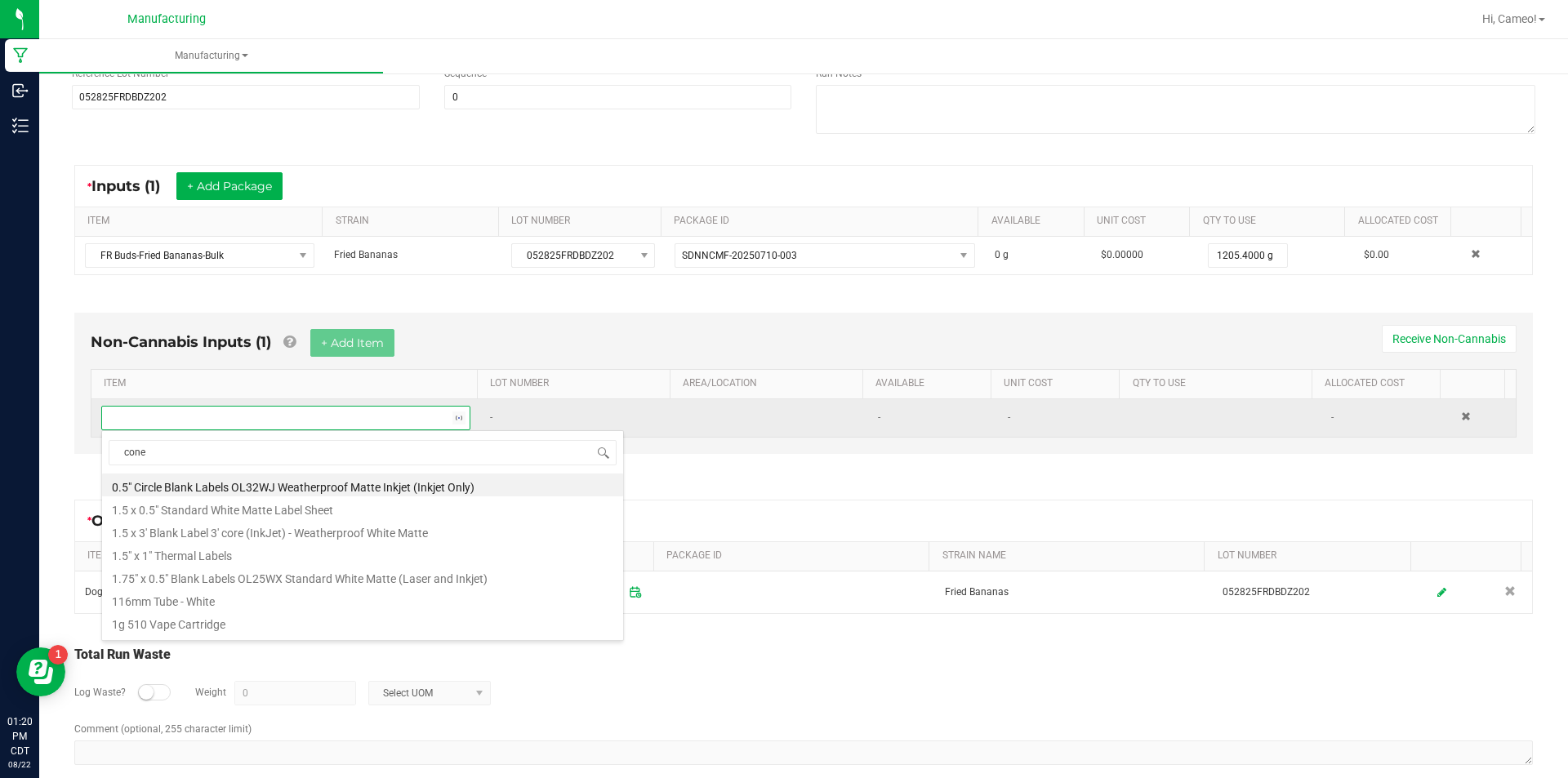
type input "cones"
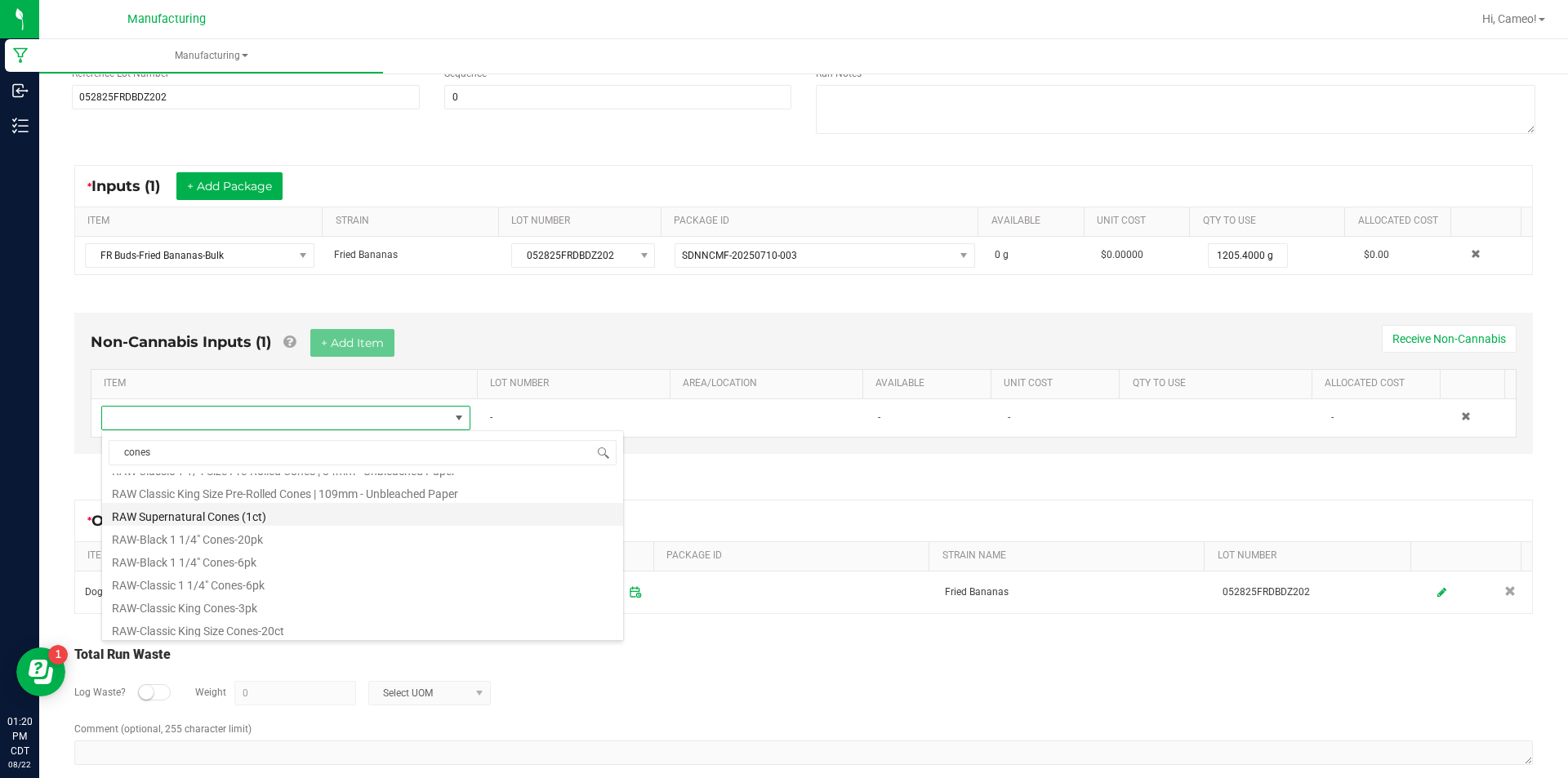
scroll to position [735, 0]
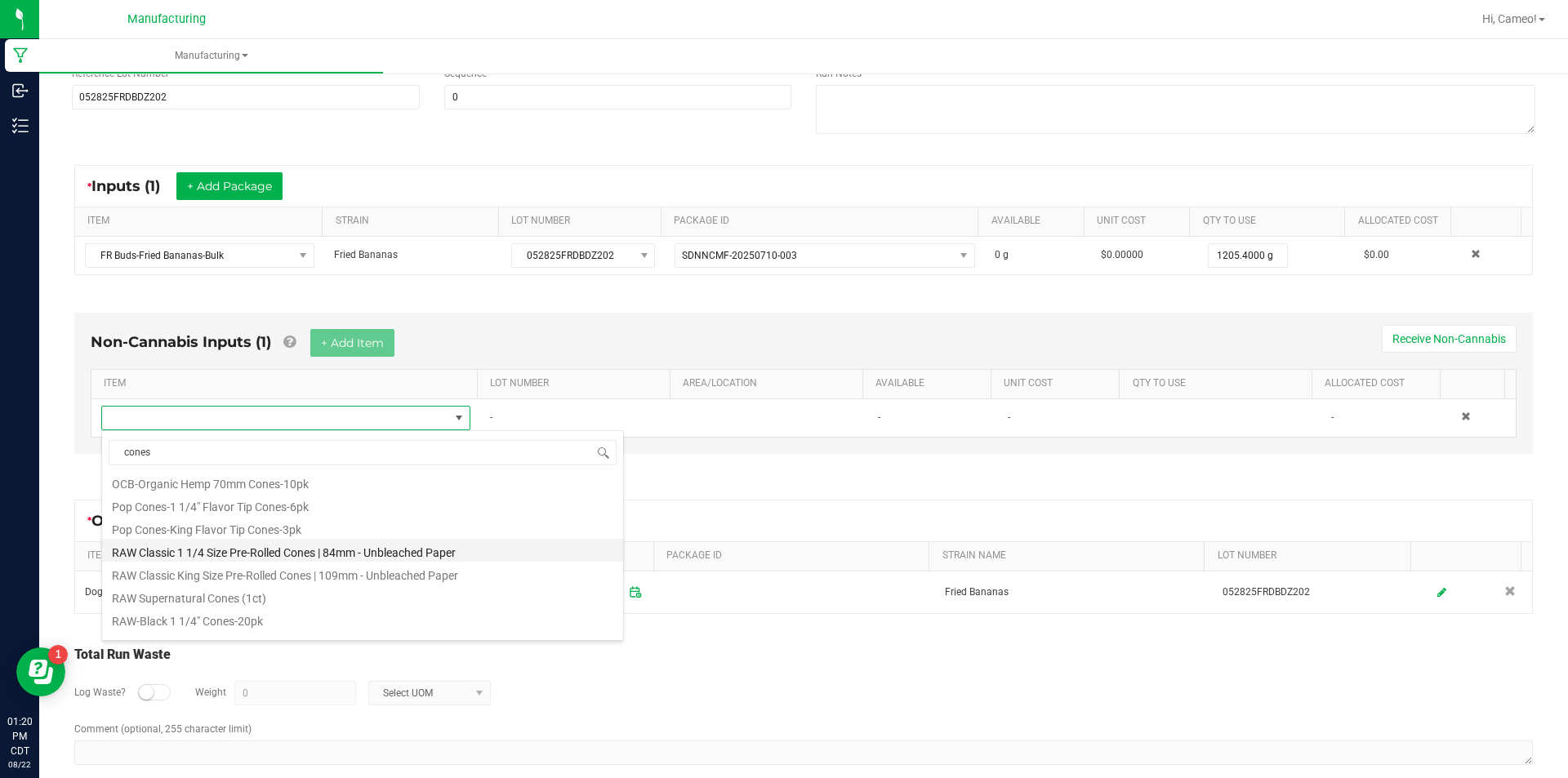
click at [358, 552] on li "RAW Classic 1 1/4 Size Pre-Rolled Cones | 84mm - Unbleached Paper" at bounding box center [362, 550] width 521 height 23
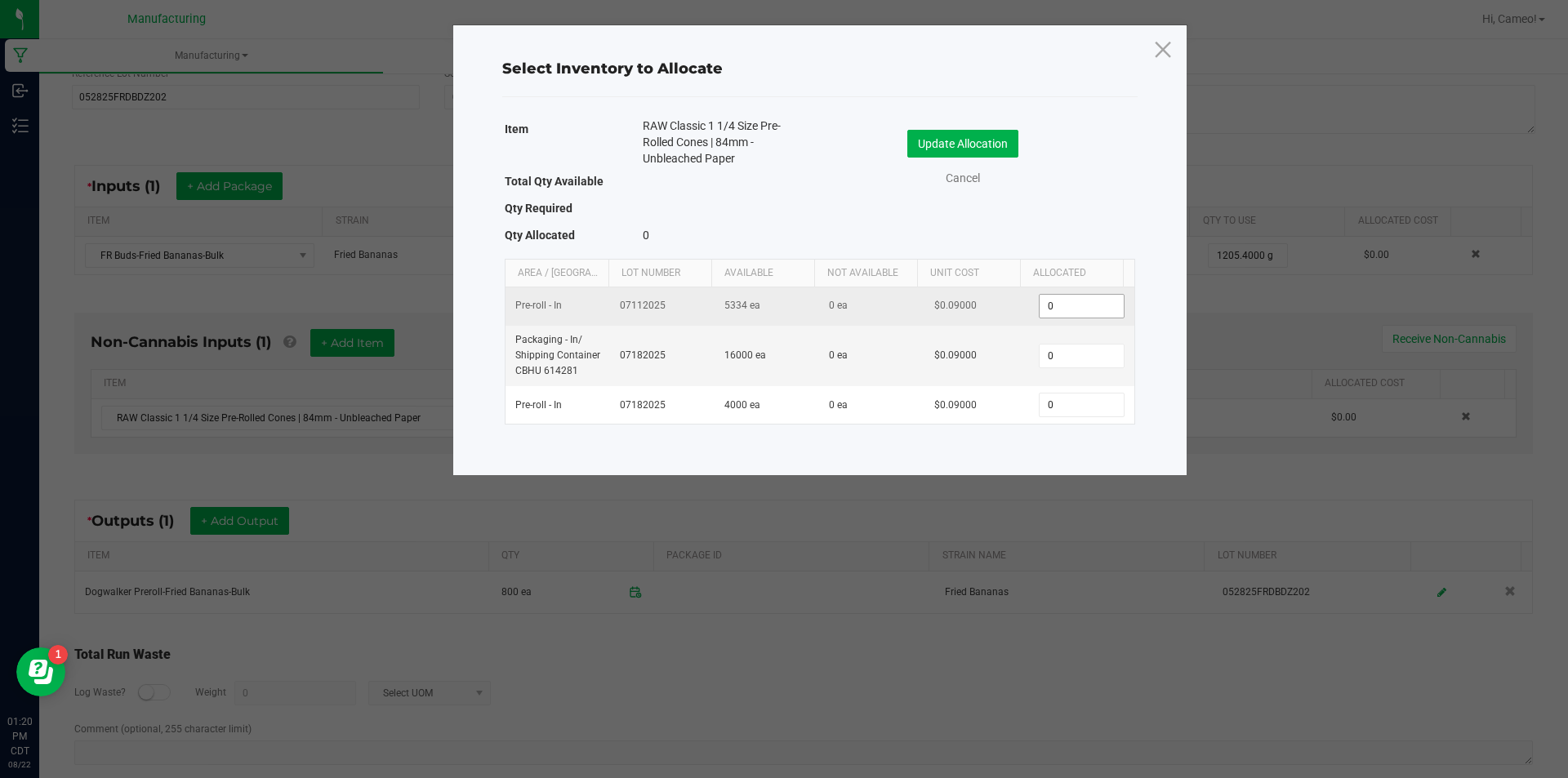
click at [1060, 304] on input "0" at bounding box center [1082, 306] width 83 height 23
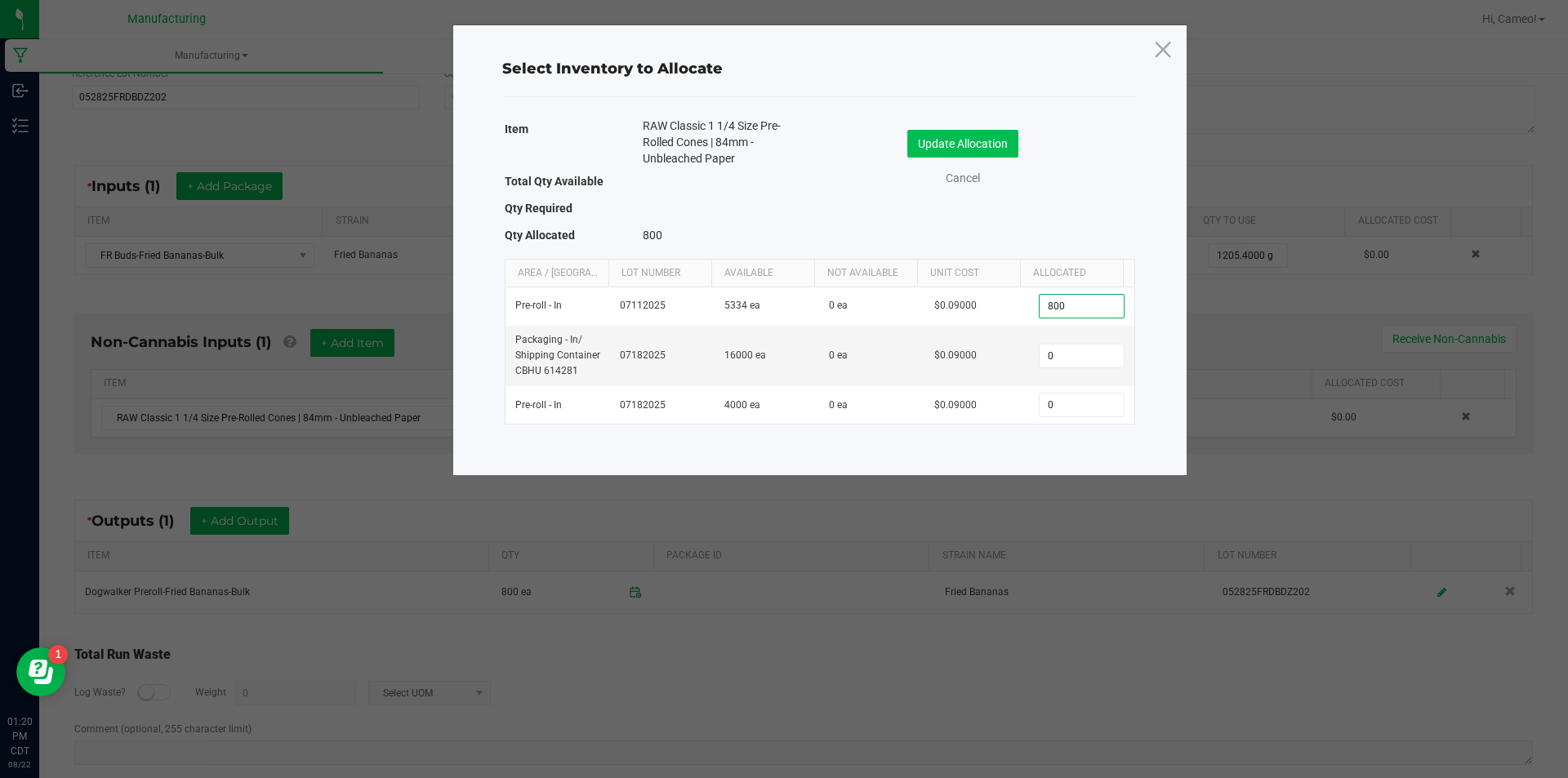
type input "800"
click at [980, 152] on button "Update Allocation" at bounding box center [963, 144] width 111 height 28
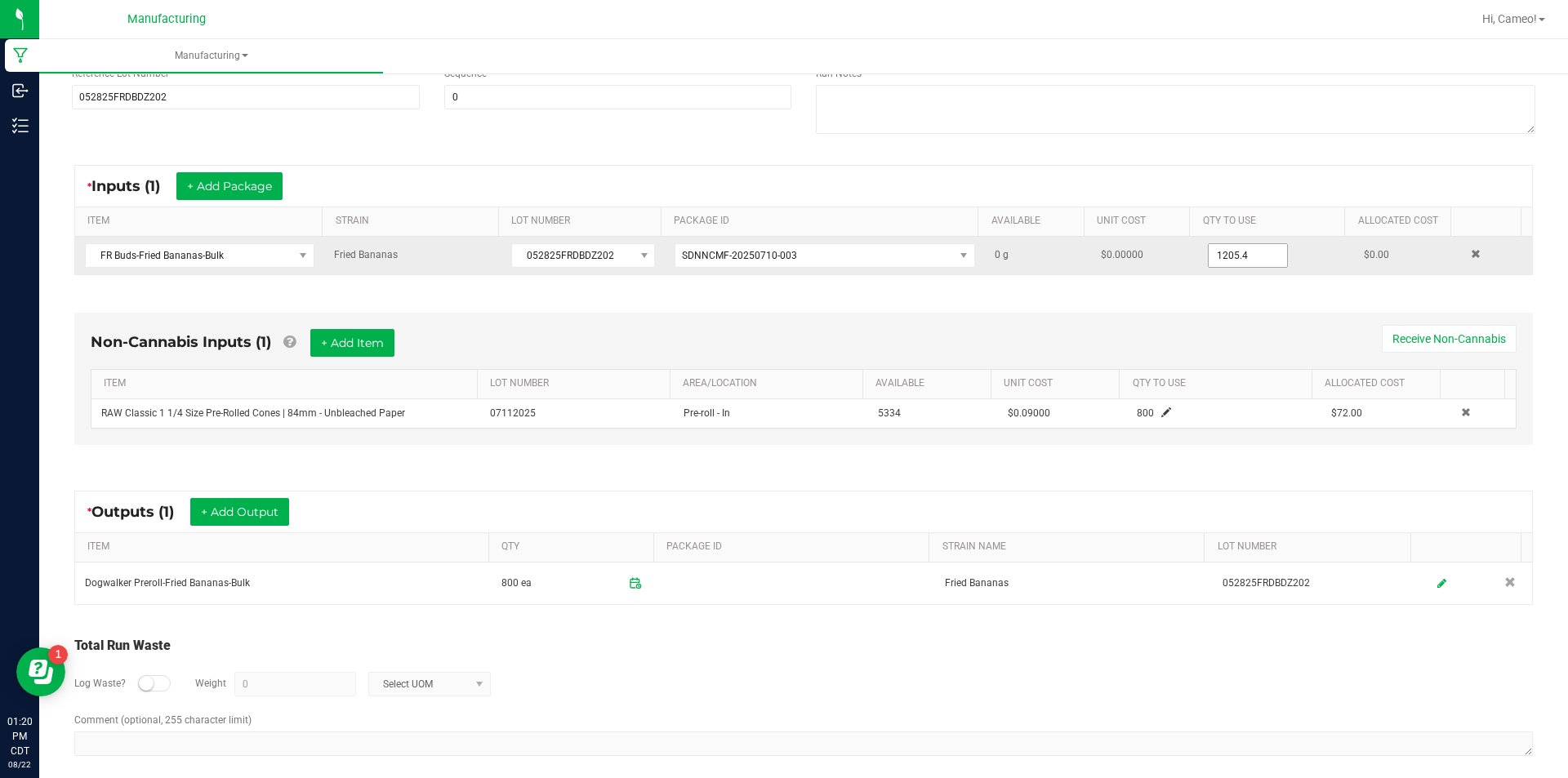
click at [1246, 254] on input "1205.4" at bounding box center [1248, 255] width 78 height 23
click at [1256, 251] on input "1205.4" at bounding box center [1248, 255] width 78 height 23
type input "0"
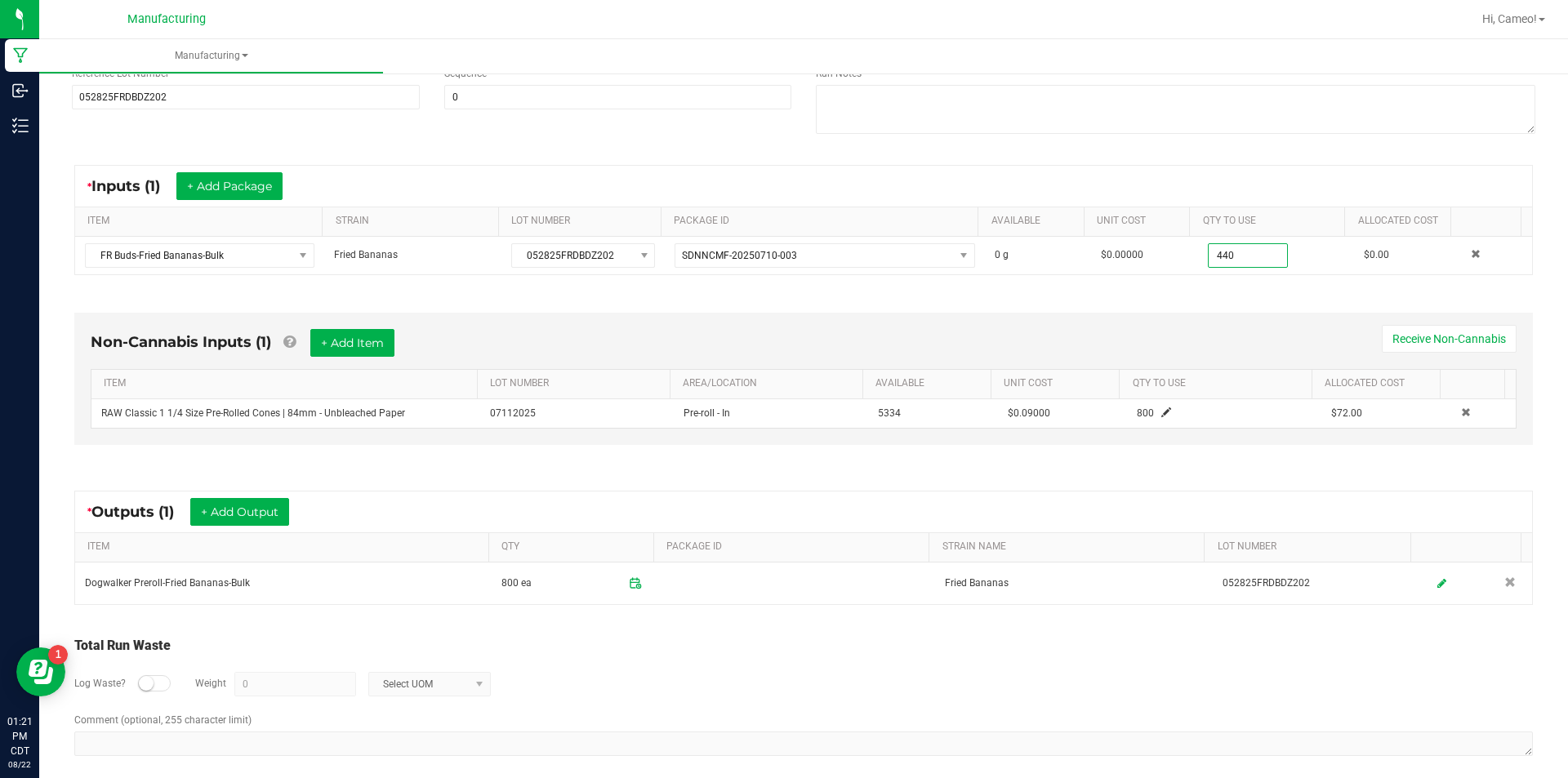
type input "440.0000 g"
click at [1255, 302] on div "Non-Cannabis Inputs (1) + Add Item Receive Non-Cannabis ITEM LOT NUMBER AREA/LO…" at bounding box center [803, 382] width 1488 height 186
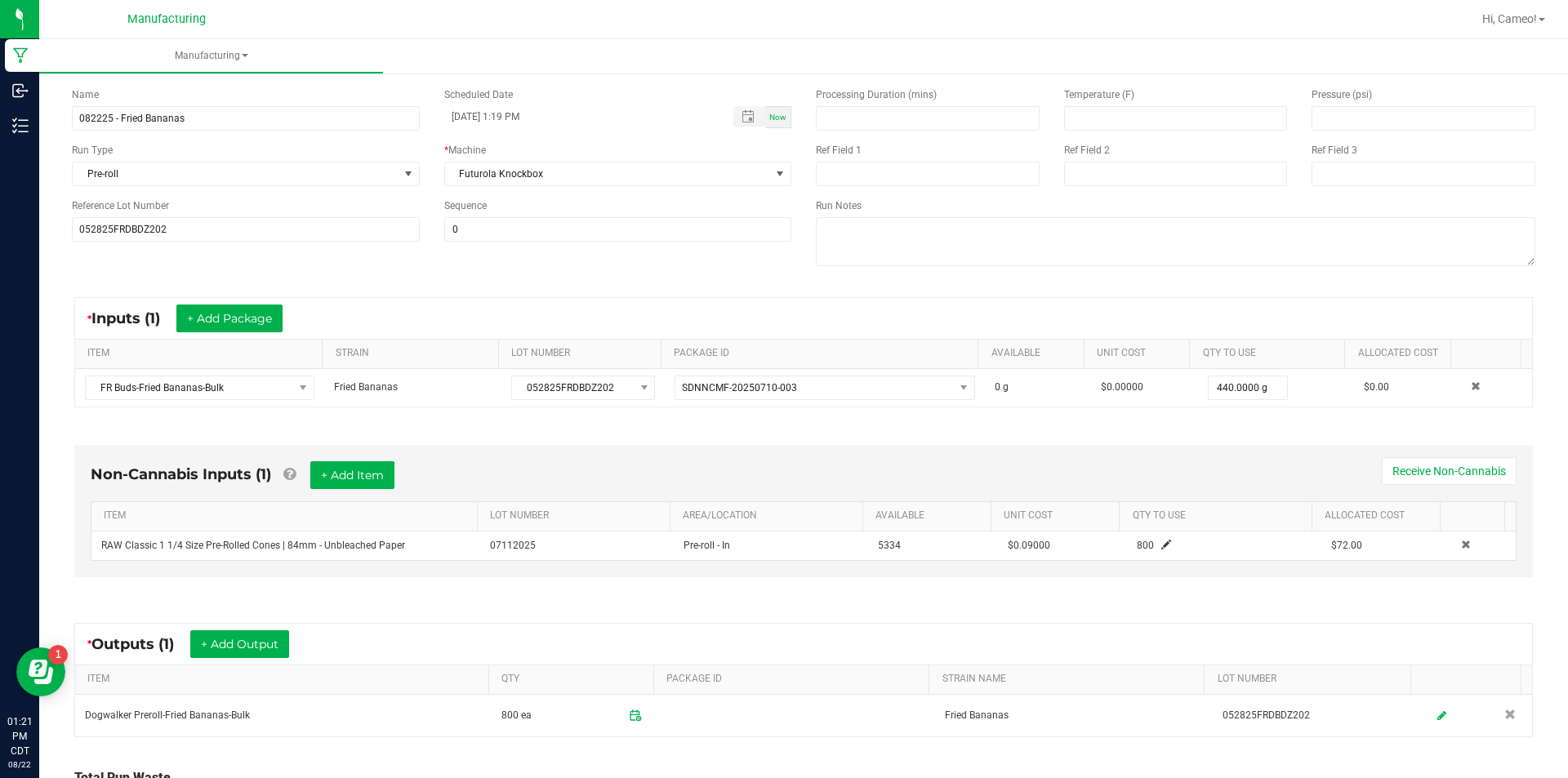
scroll to position [0, 0]
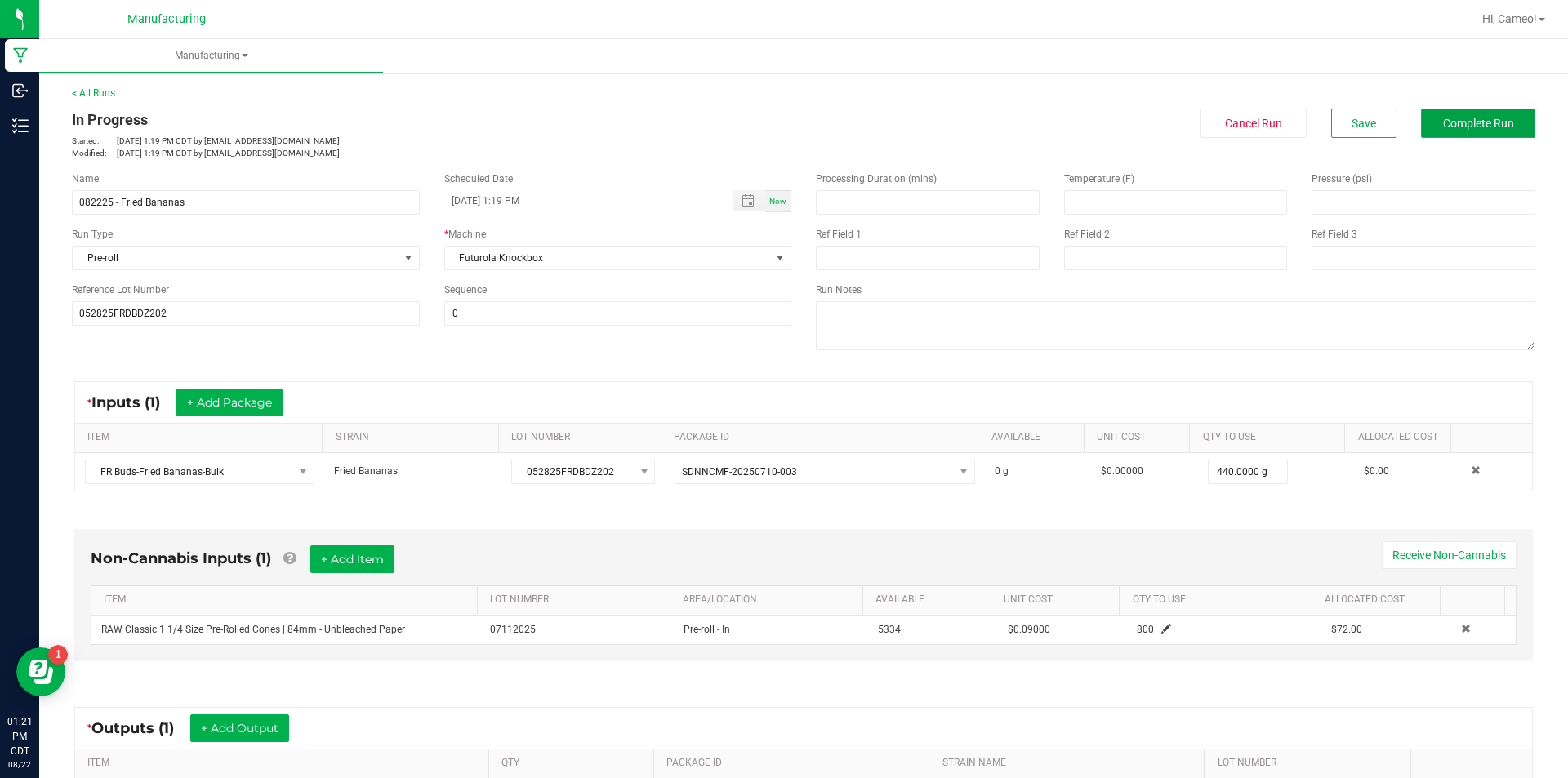
click at [1443, 122] on span "Complete Run" at bounding box center [1479, 122] width 71 height 13
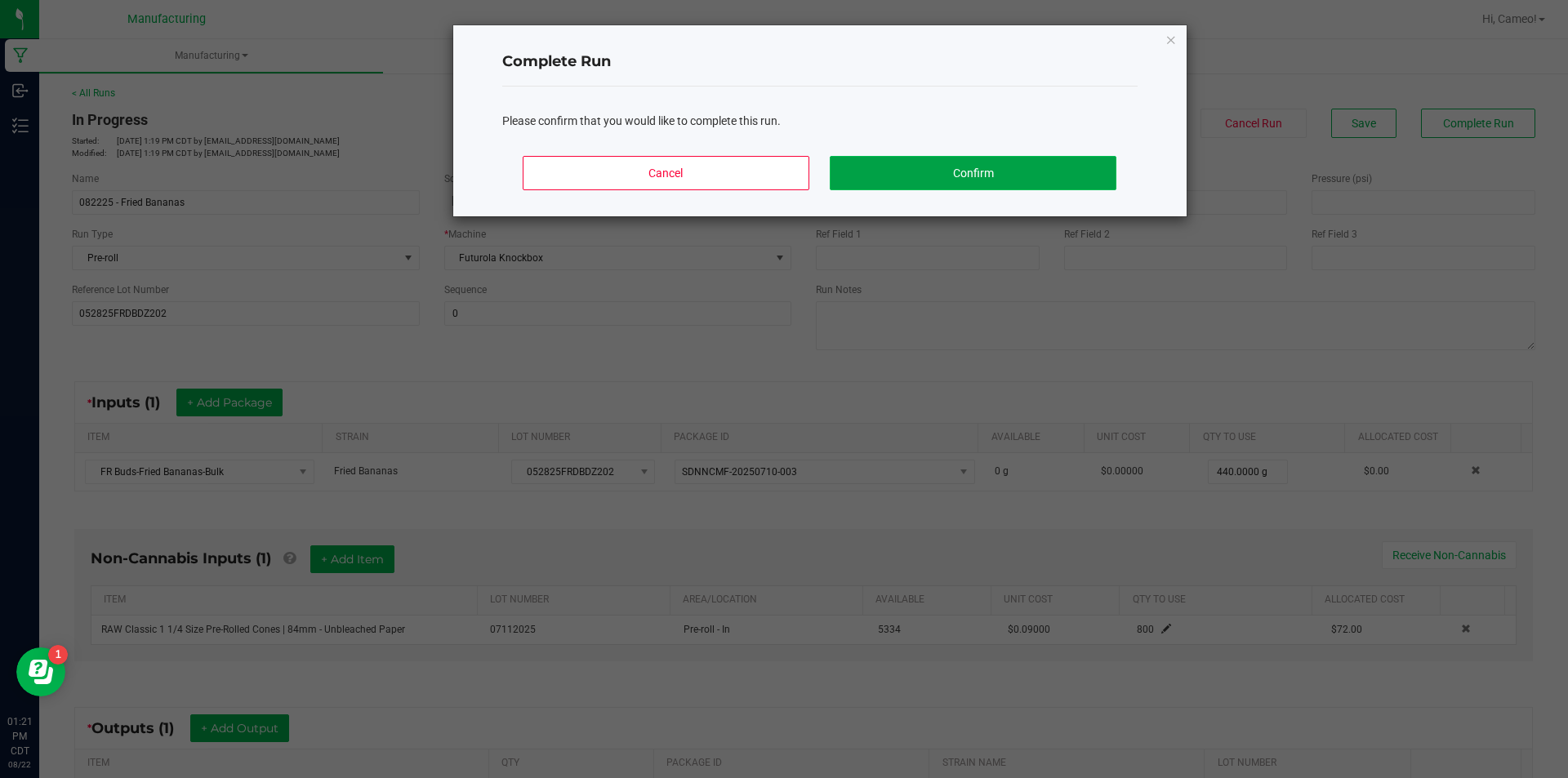
click at [935, 178] on button "Confirm" at bounding box center [973, 173] width 286 height 34
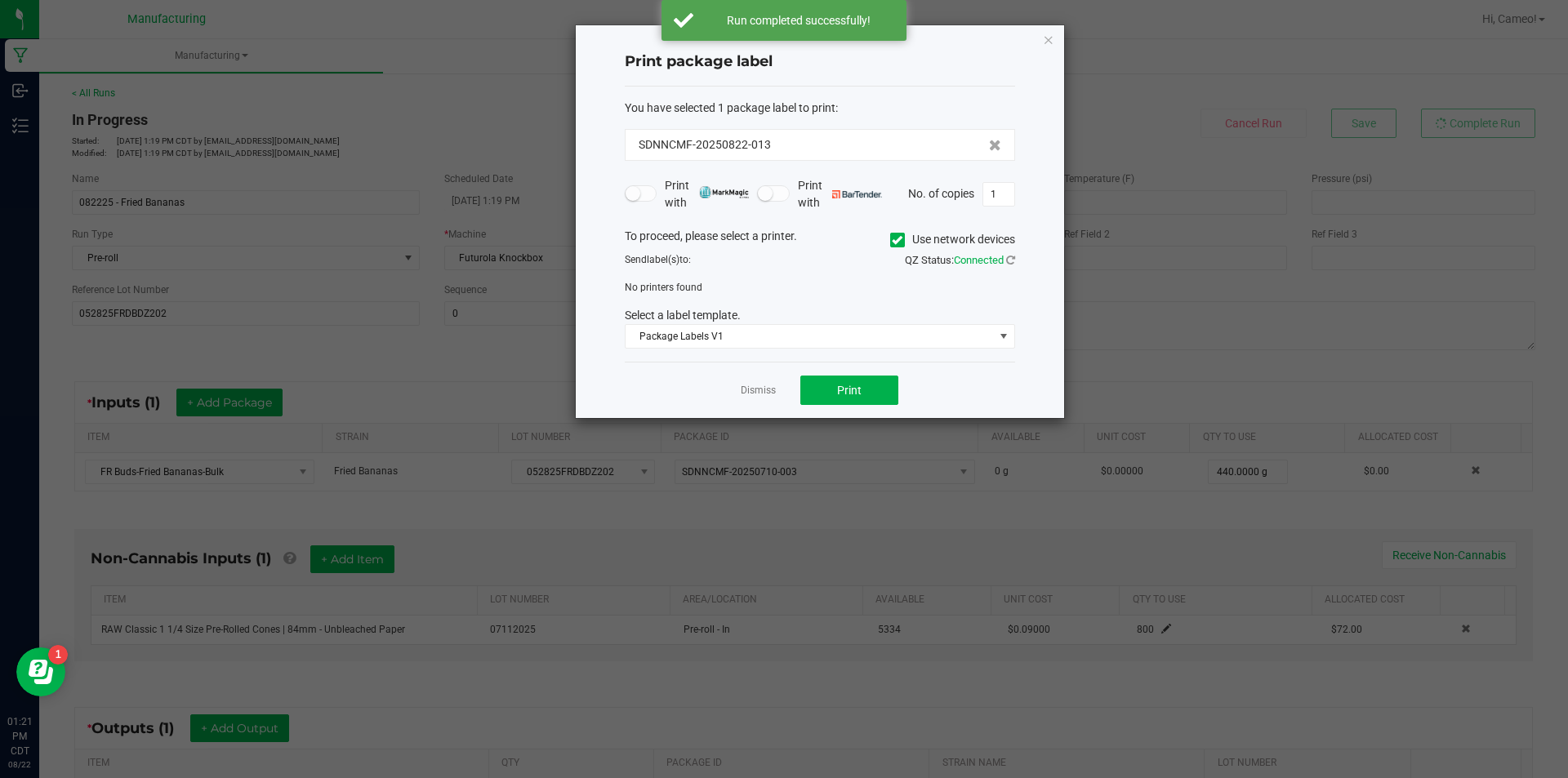
click at [892, 240] on icon at bounding box center [897, 240] width 10 height 0
click at [0, 0] on input "Use network devices" at bounding box center [0, 0] width 0 height 0
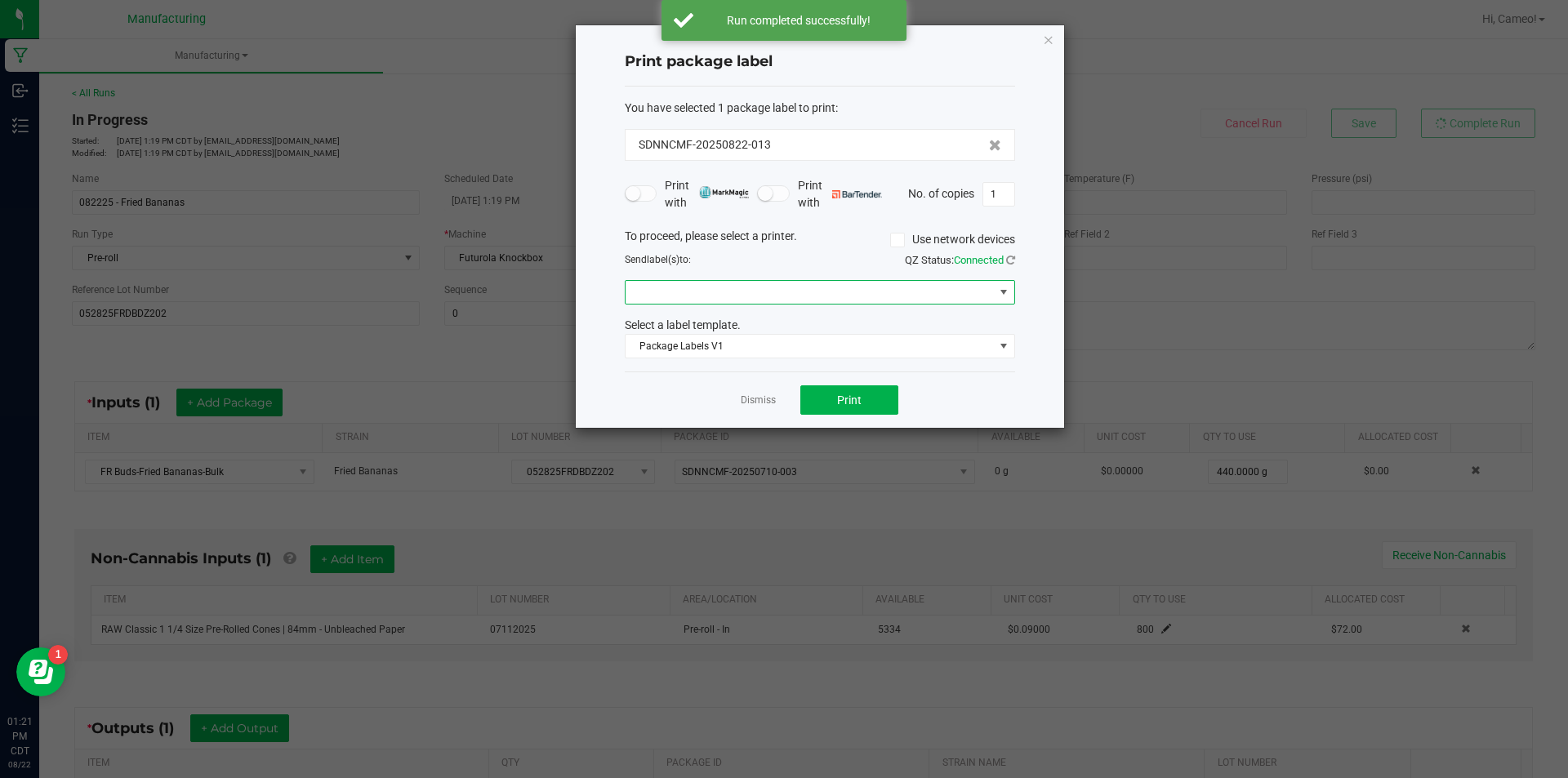
click at [873, 294] on span at bounding box center [809, 292] width 368 height 23
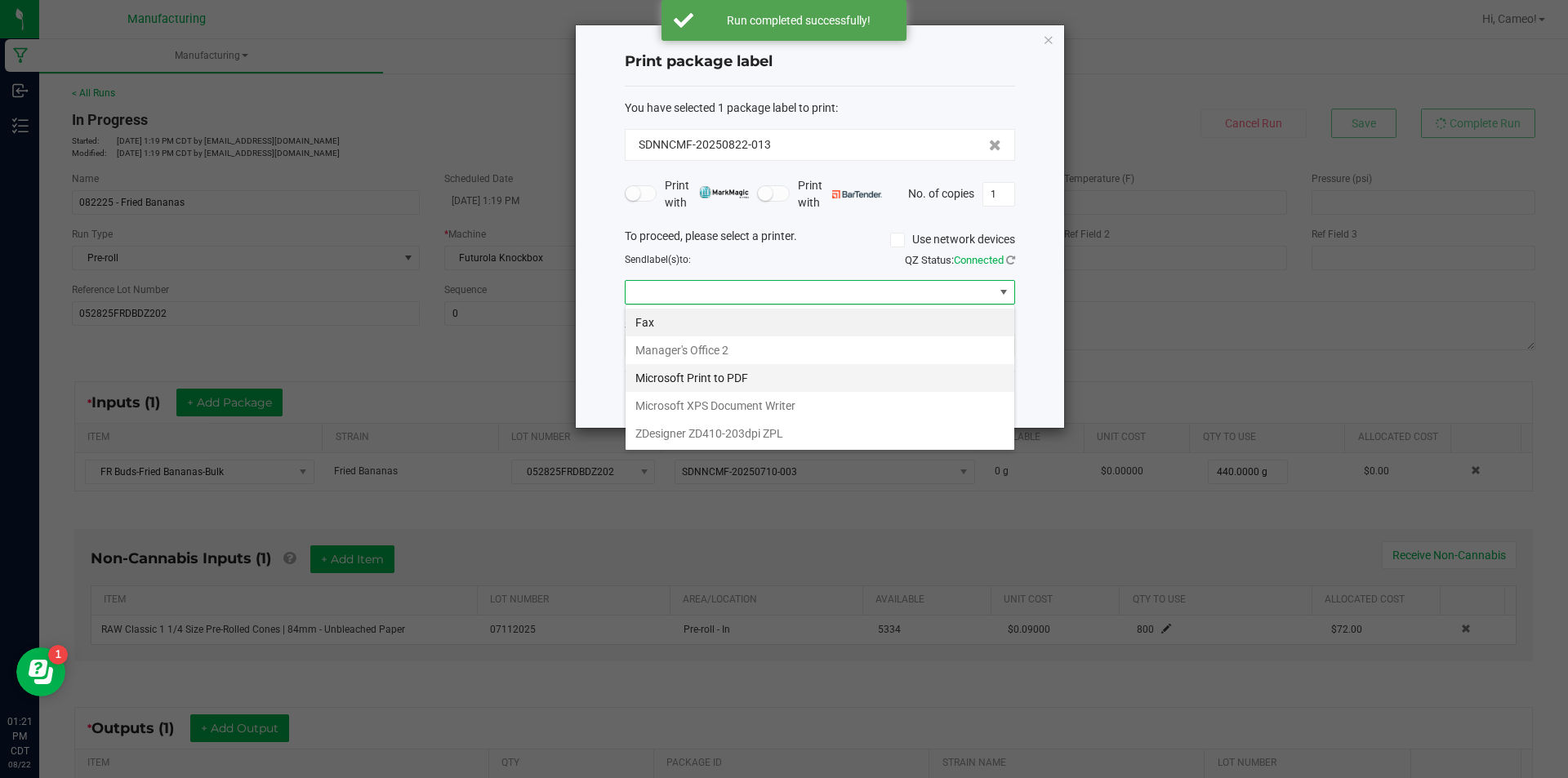
scroll to position [25, 390]
click at [753, 436] on ZPL "ZDesigner ZD410-203dpi ZPL" at bounding box center [820, 433] width 389 height 28
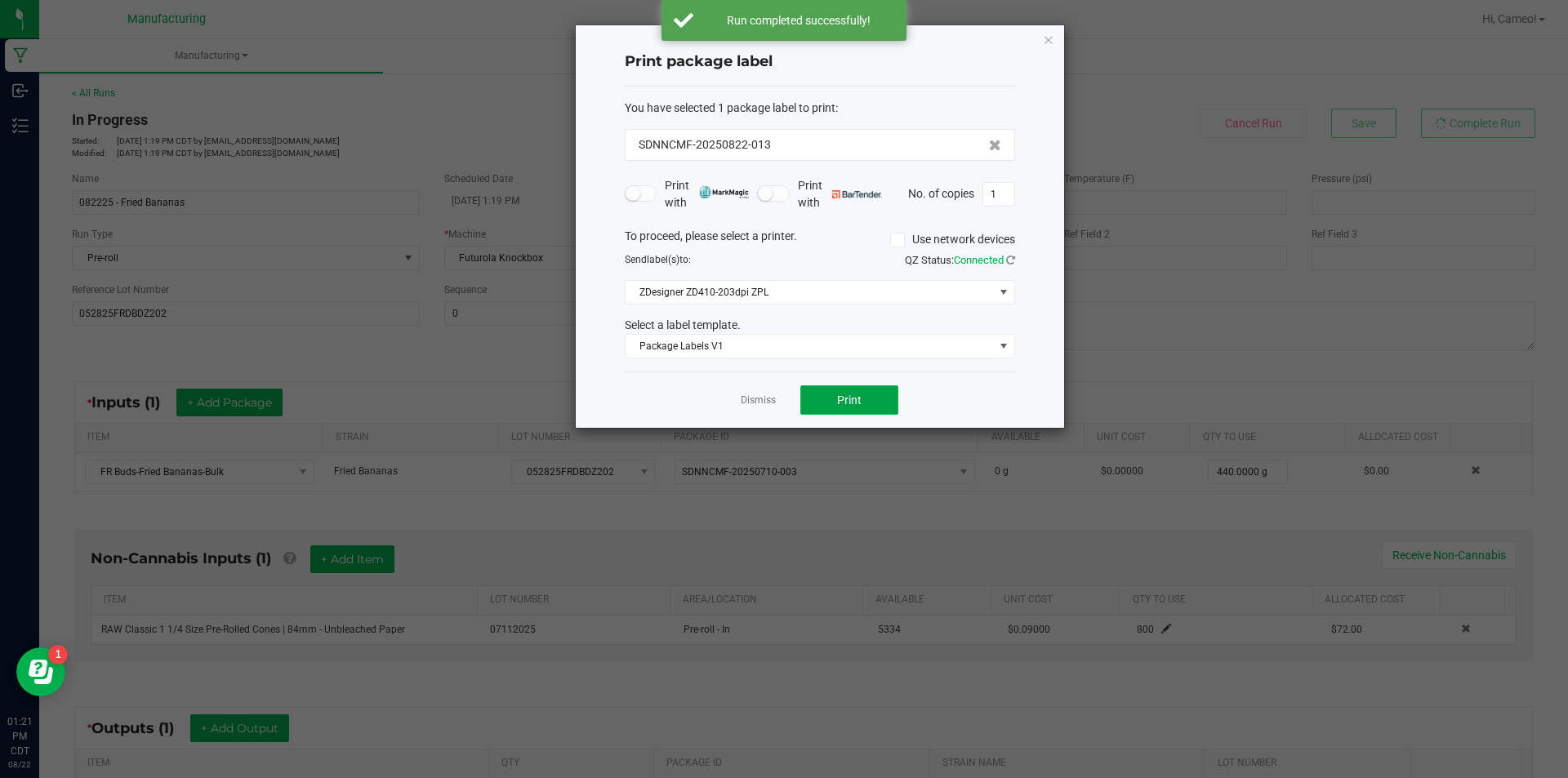
click at [801, 409] on button "Print" at bounding box center [849, 400] width 98 height 30
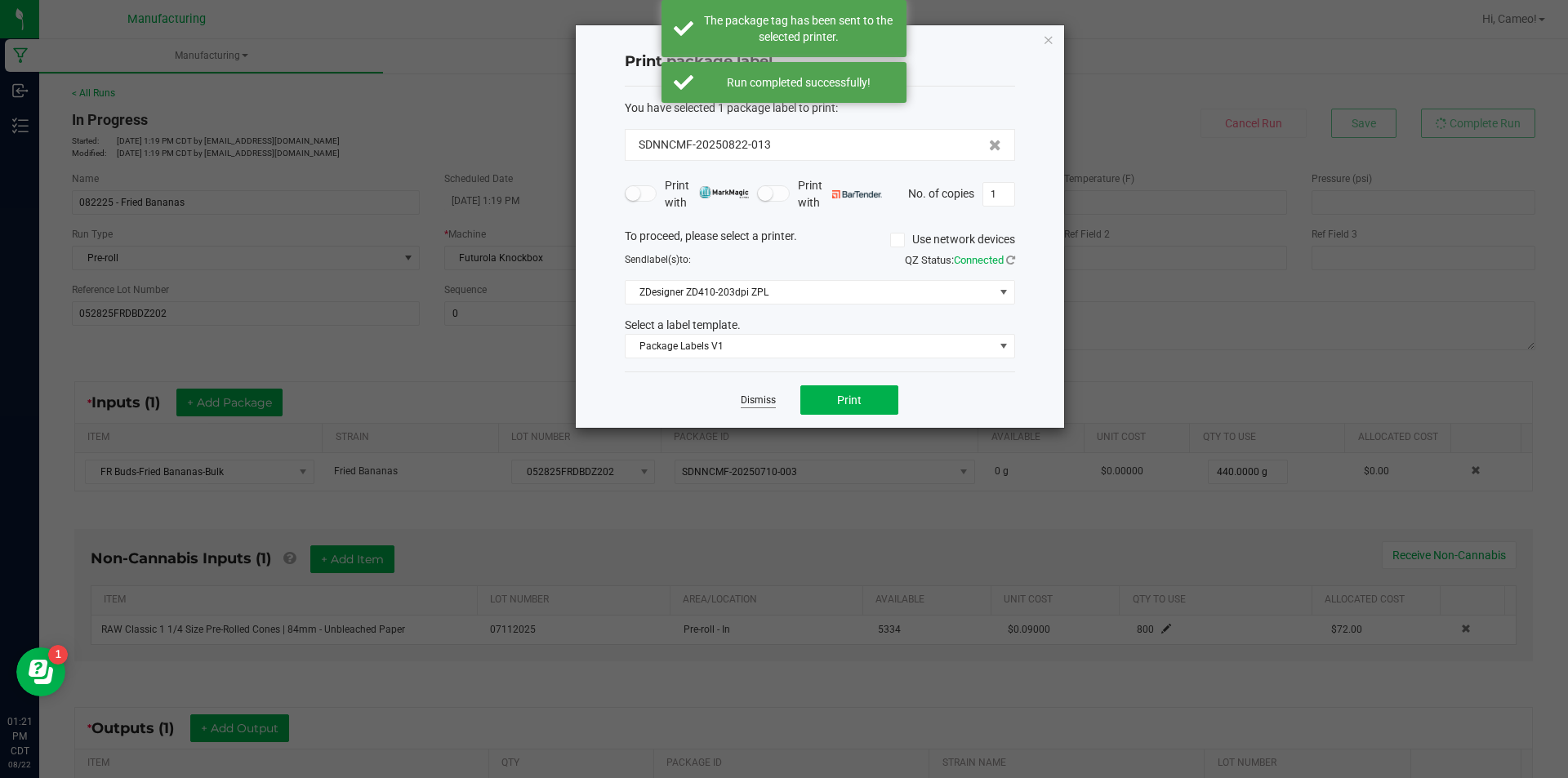
click at [746, 401] on link "Dismiss" at bounding box center [758, 400] width 35 height 14
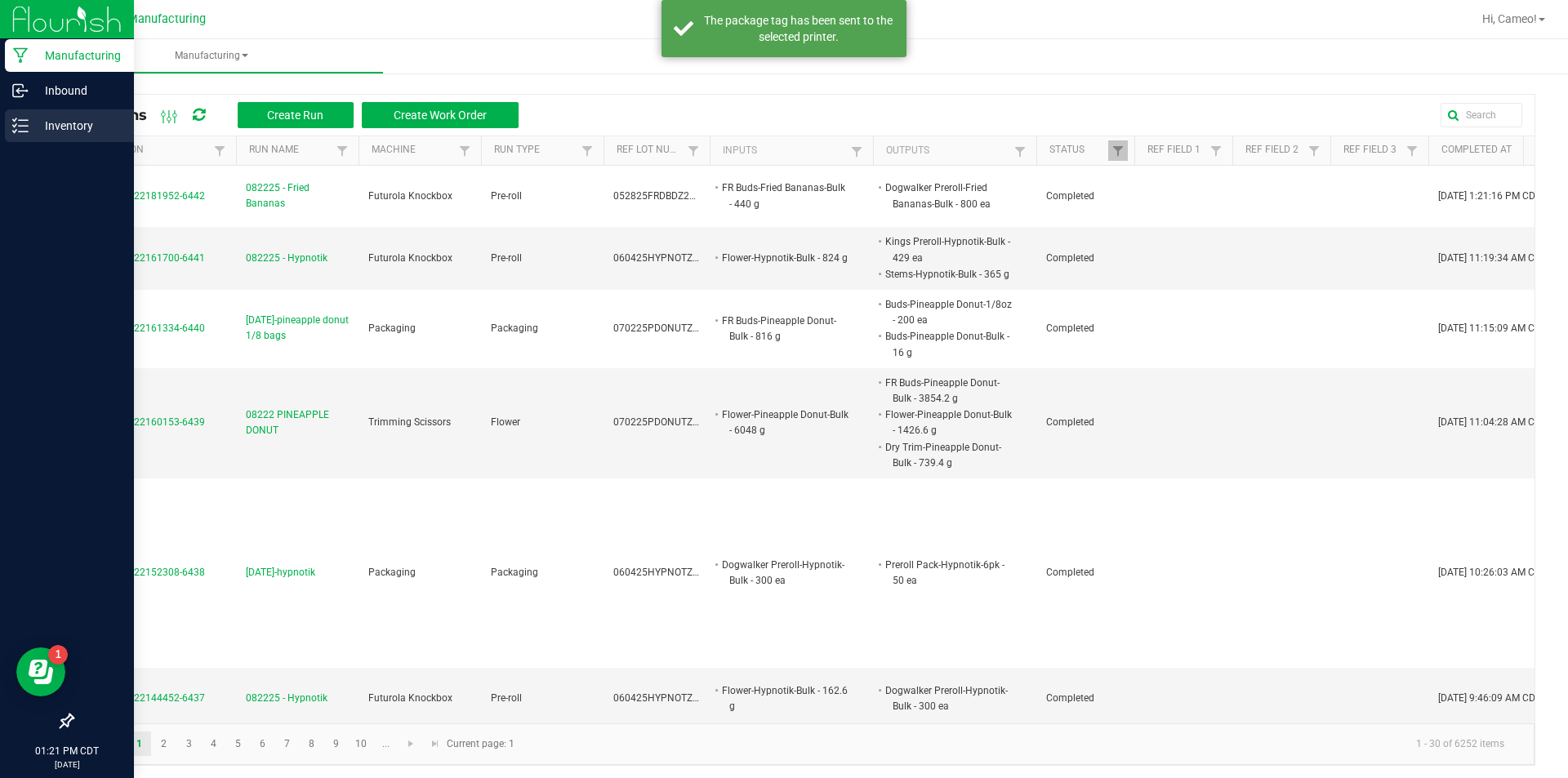
click at [30, 137] on div "Inventory" at bounding box center [70, 126] width 129 height 32
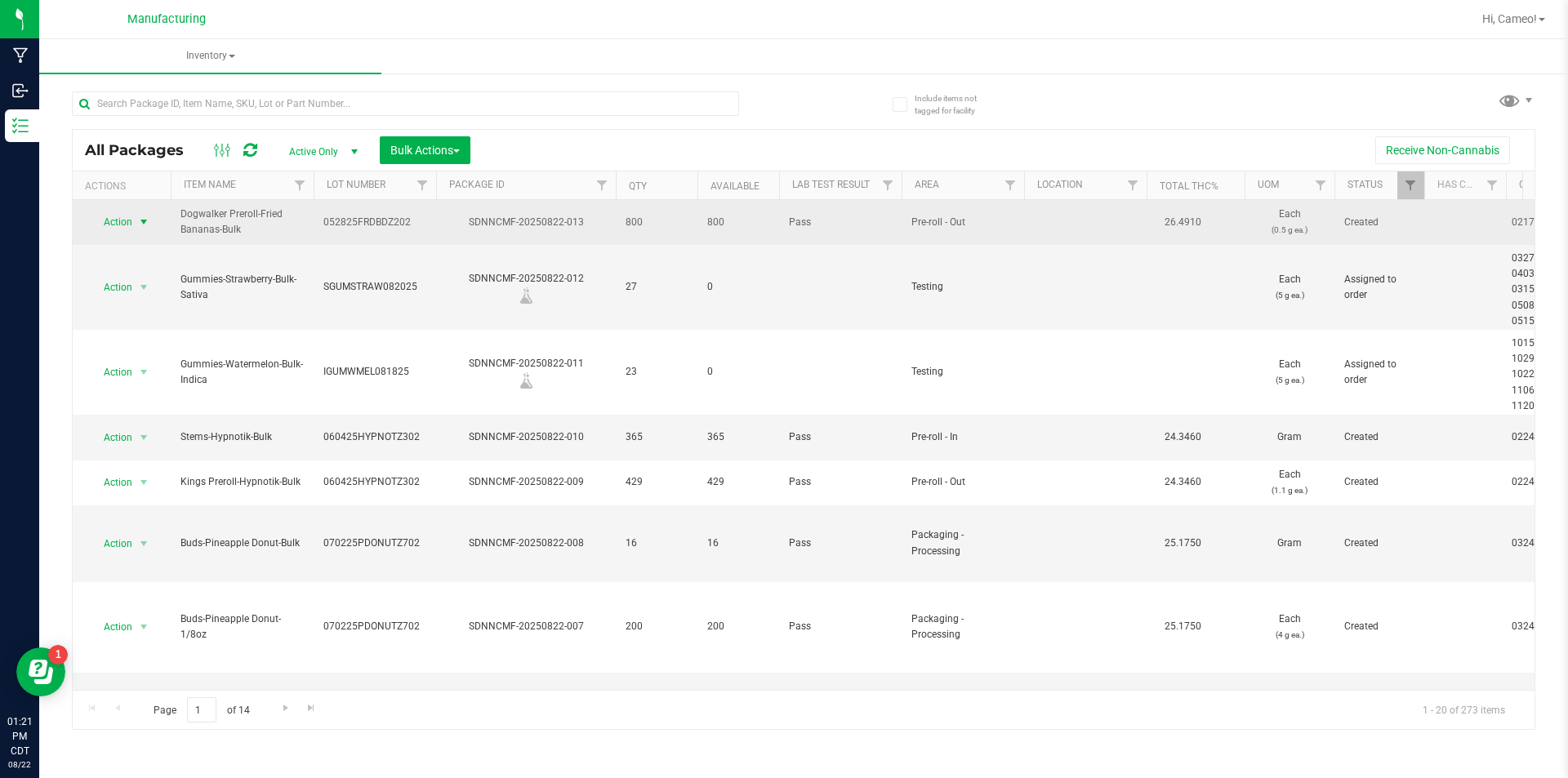
click at [123, 216] on span "Action" at bounding box center [111, 222] width 44 height 23
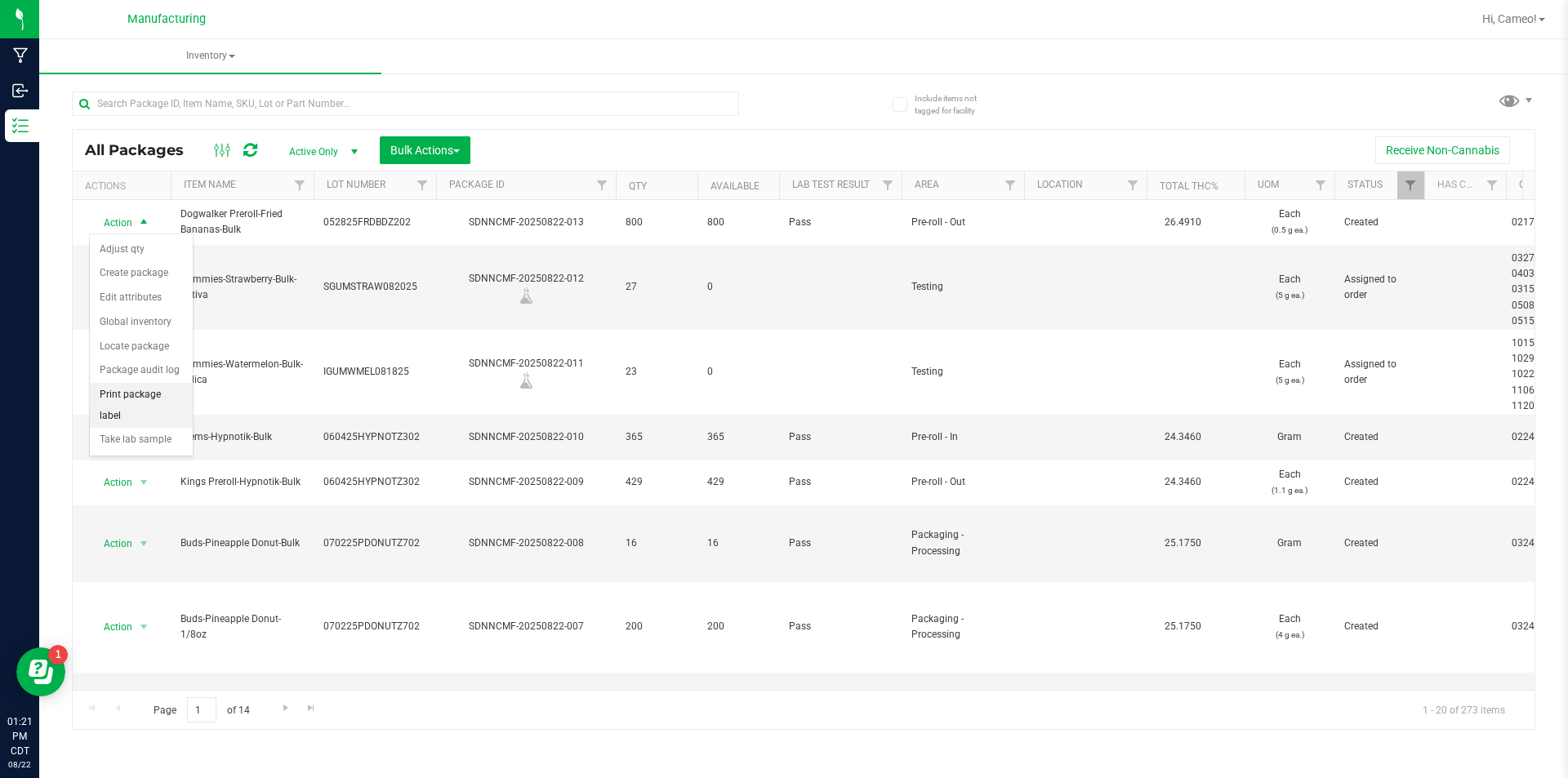
click at [125, 394] on li "Print package label" at bounding box center [141, 405] width 103 height 45
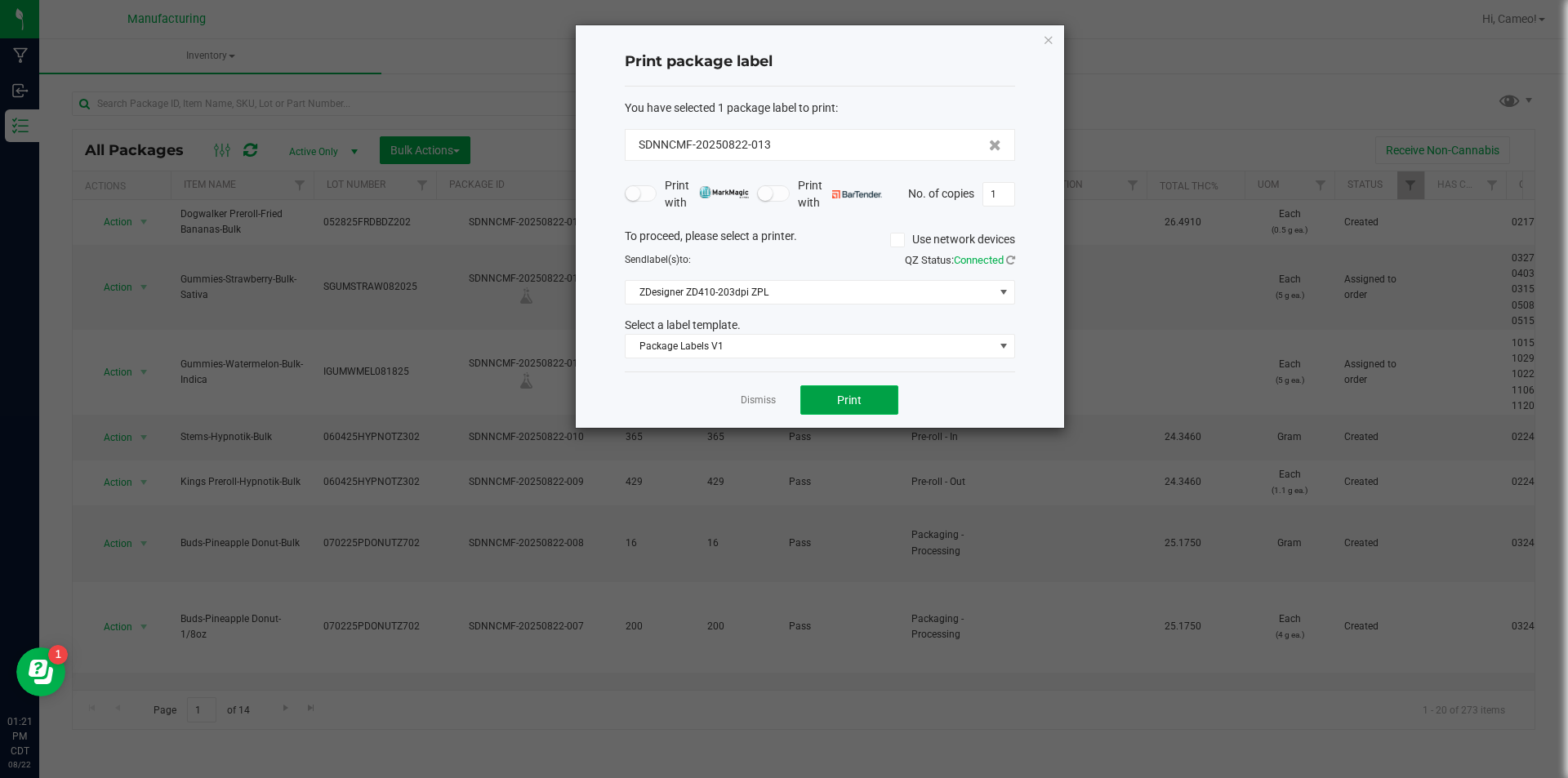
click at [823, 394] on button "Print" at bounding box center [849, 400] width 98 height 30
click at [767, 393] on link "Dismiss" at bounding box center [758, 400] width 35 height 14
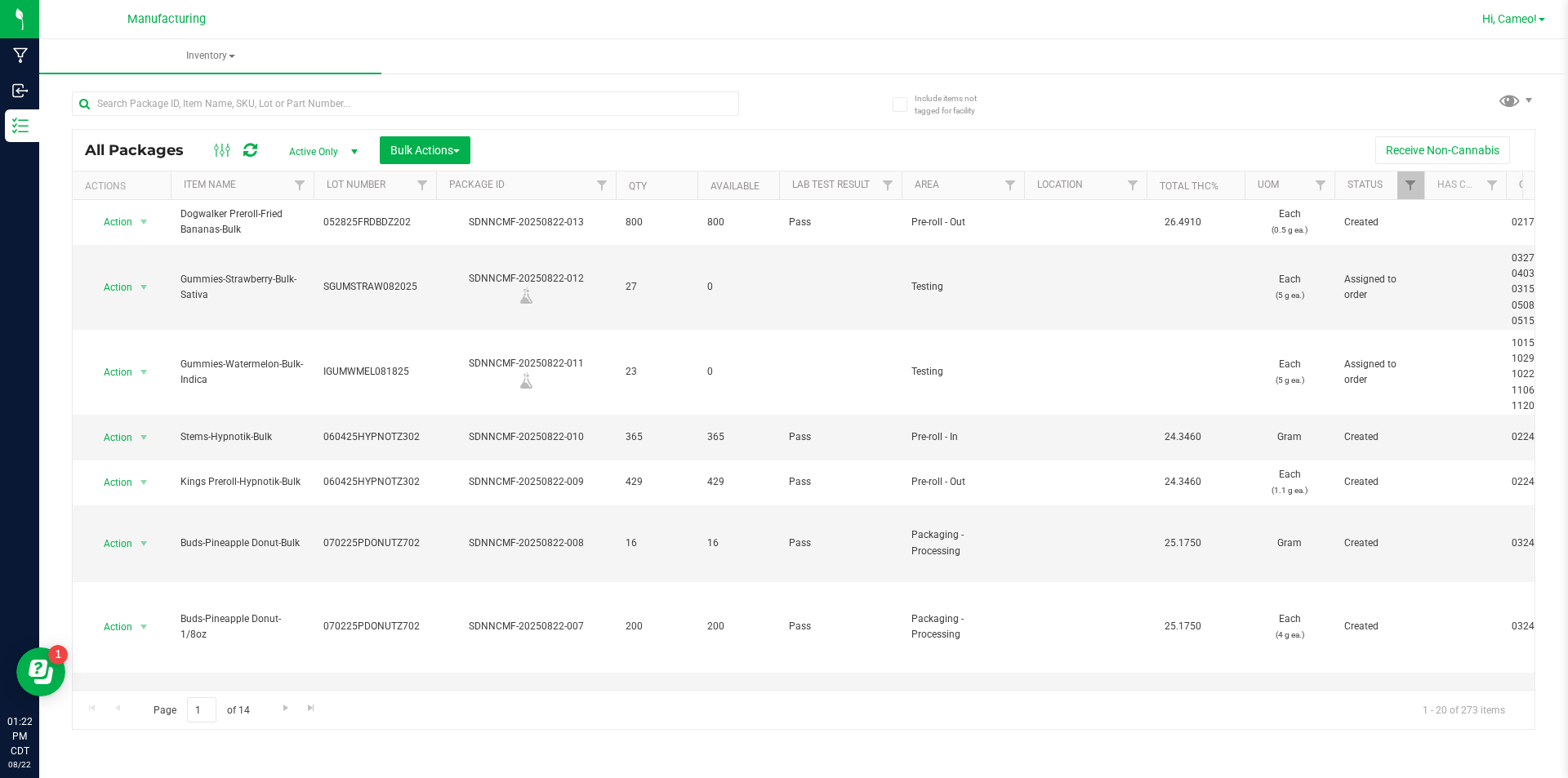
click at [1524, 14] on span "Hi, Cameo!" at bounding box center [1509, 18] width 54 height 13
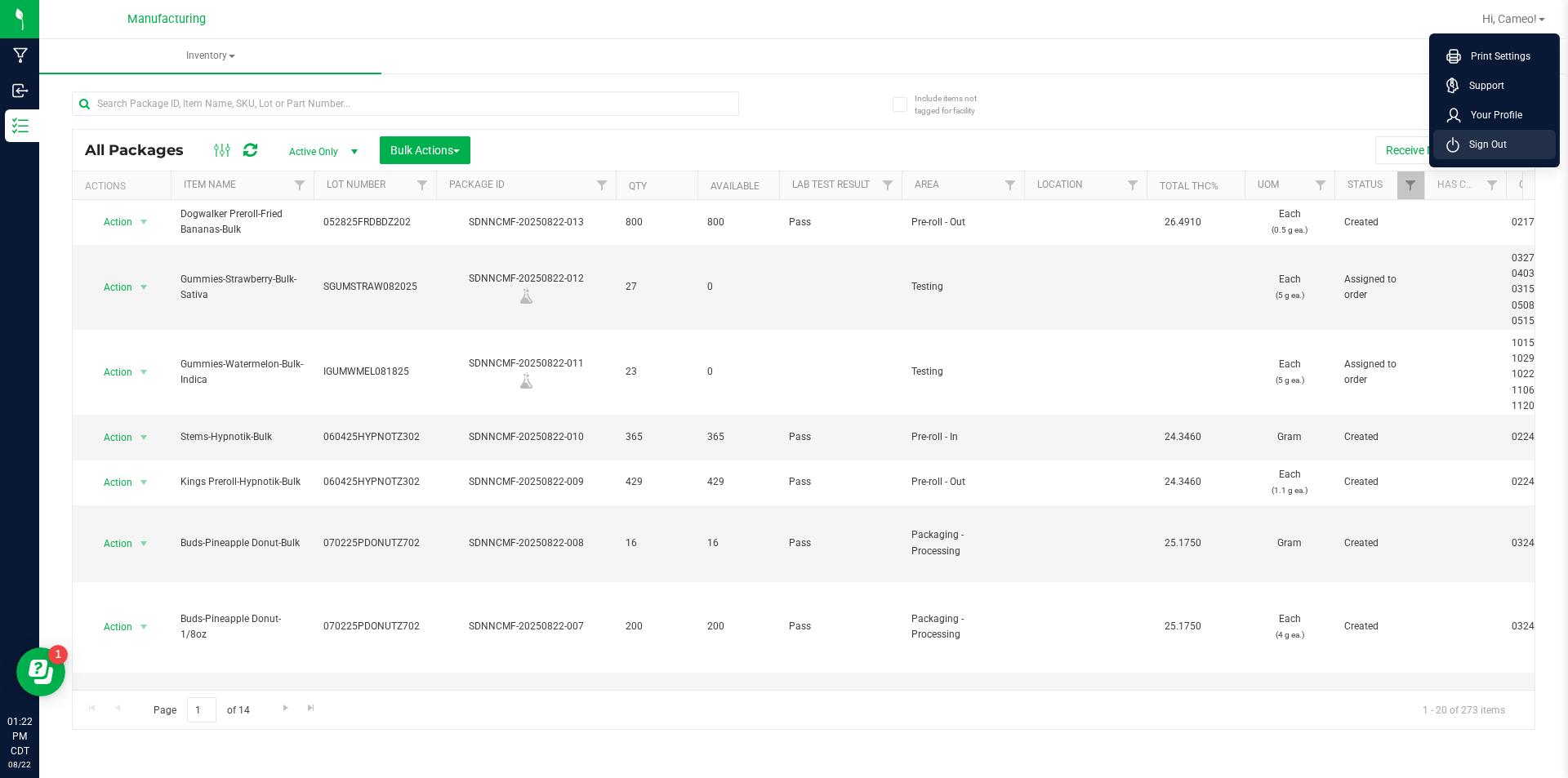
click at [1463, 134] on li "Sign Out" at bounding box center [1495, 144] width 122 height 30
